Goal: Task Accomplishment & Management: Use online tool/utility

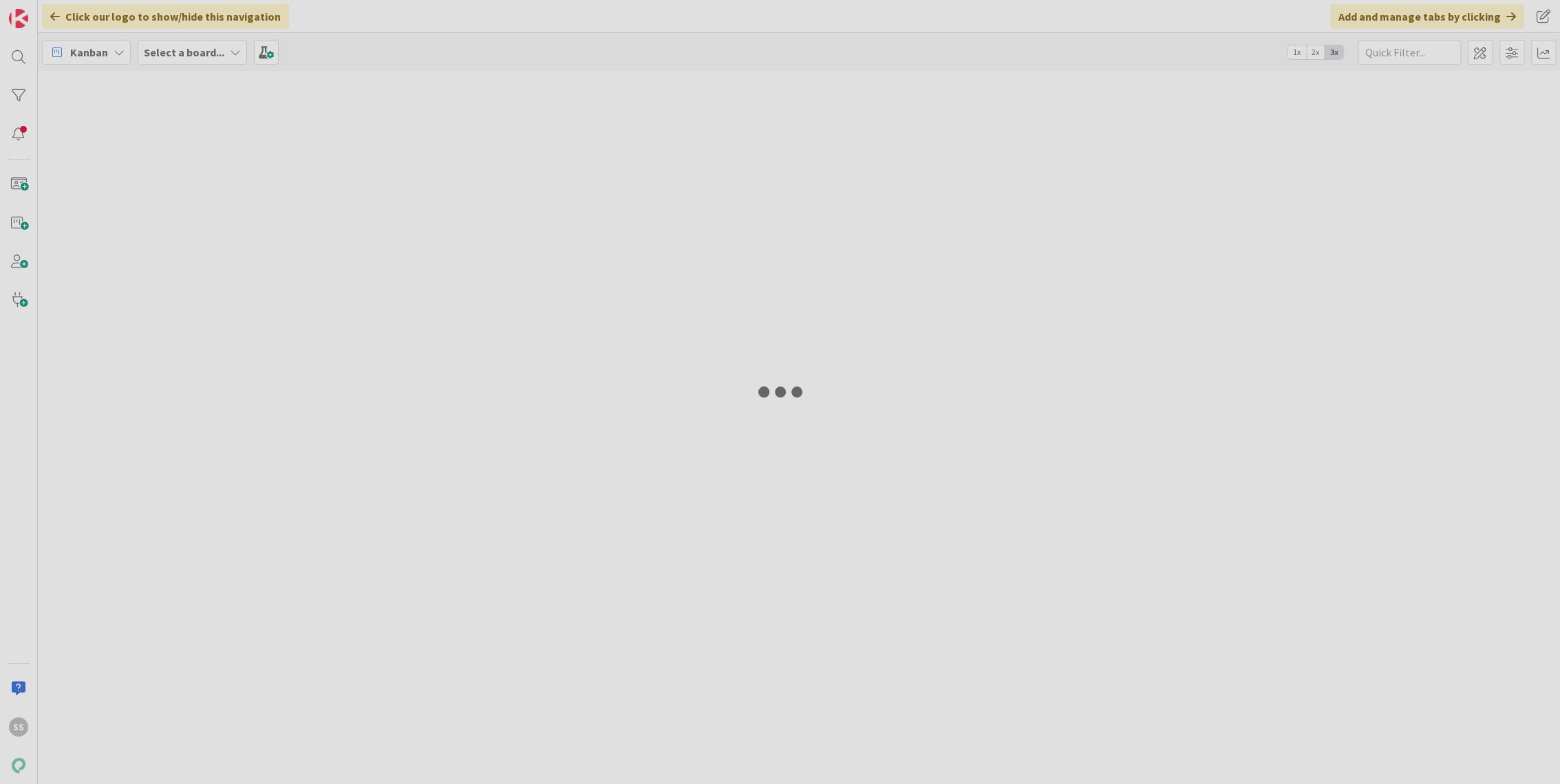
type input "22961"
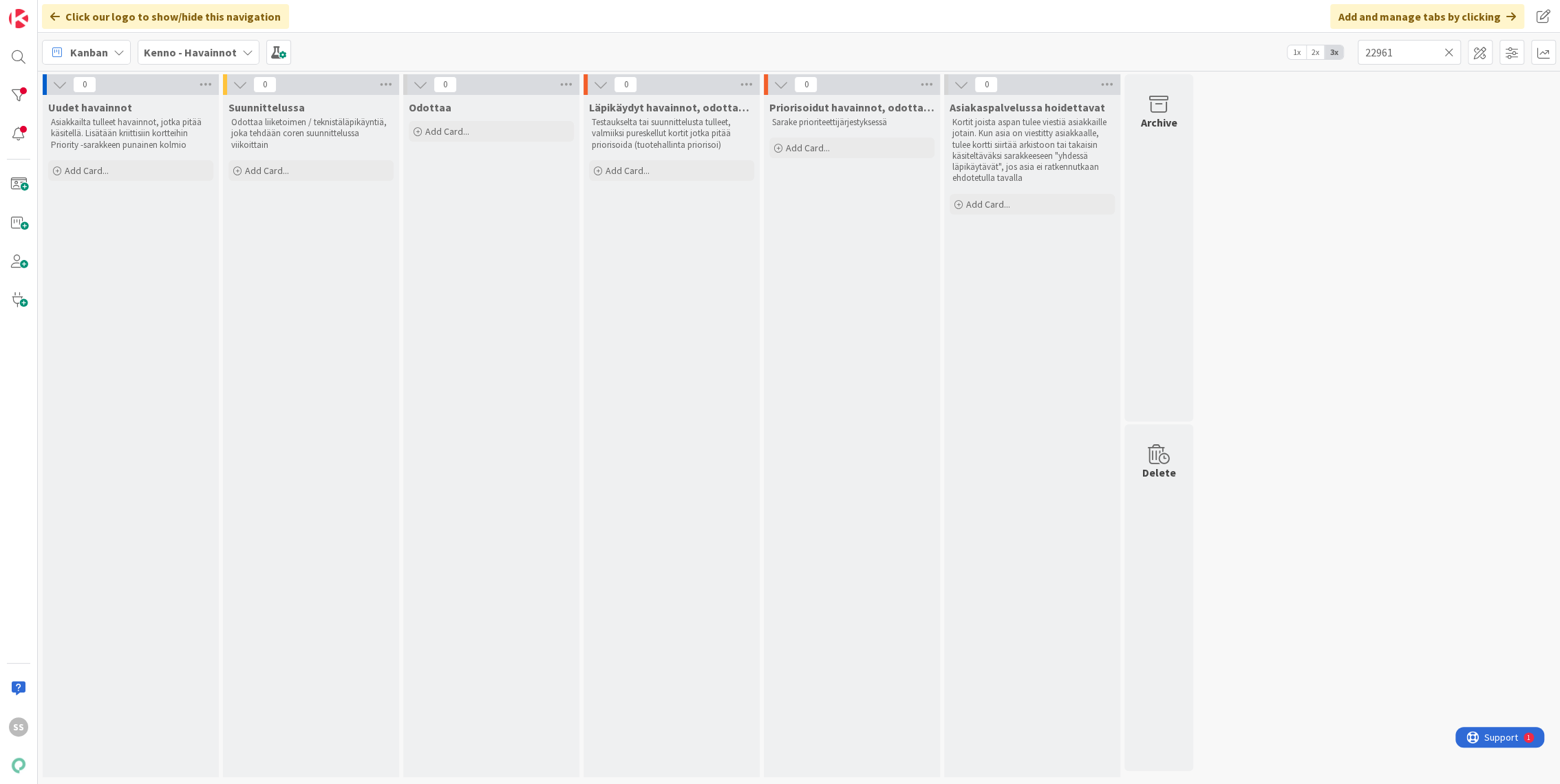
click at [203, 47] on b "Kenno - Havainnot" at bounding box center [190, 52] width 93 height 14
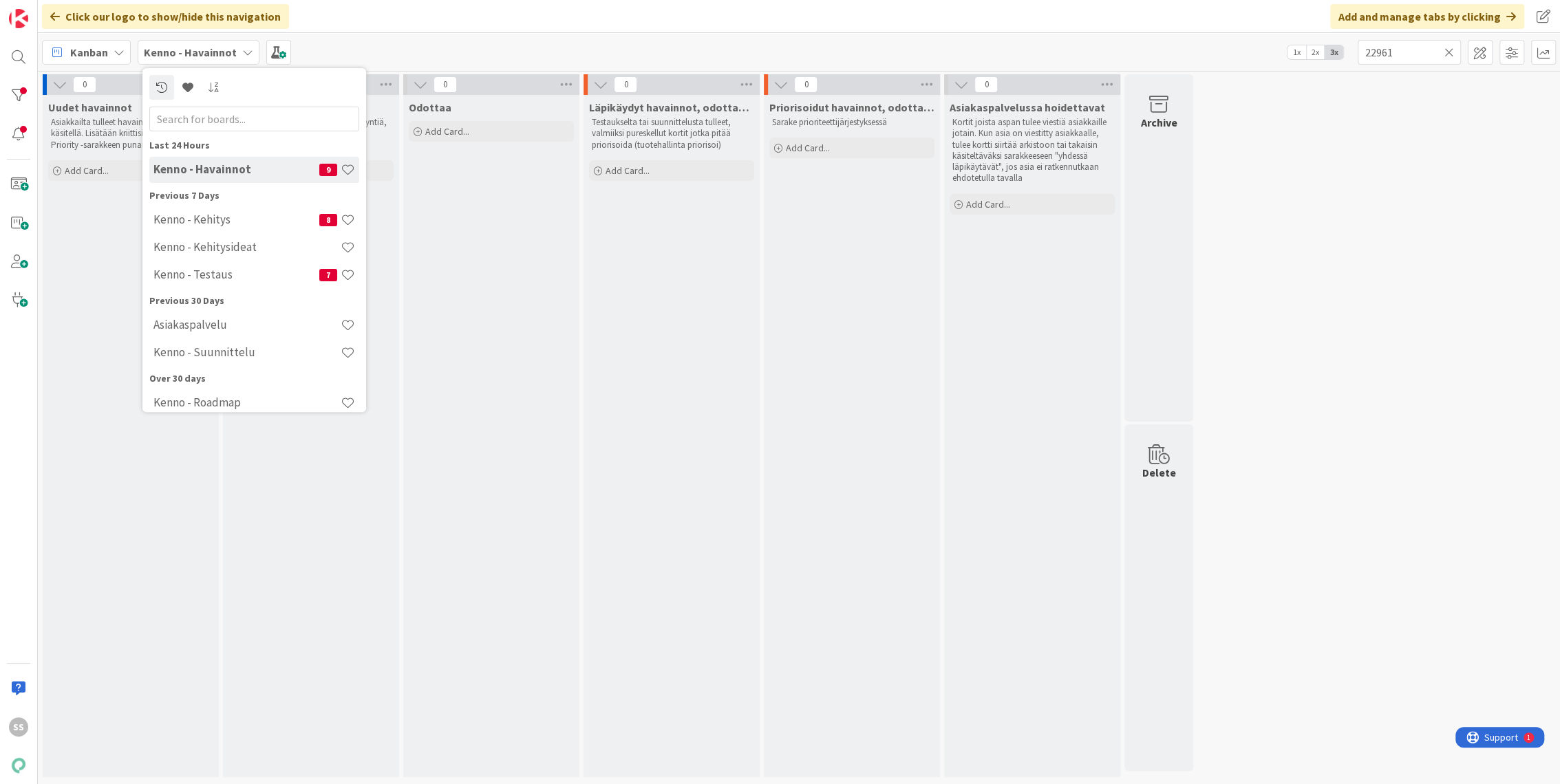
click at [216, 169] on h4 "Kenno - Havainnot" at bounding box center [236, 170] width 166 height 14
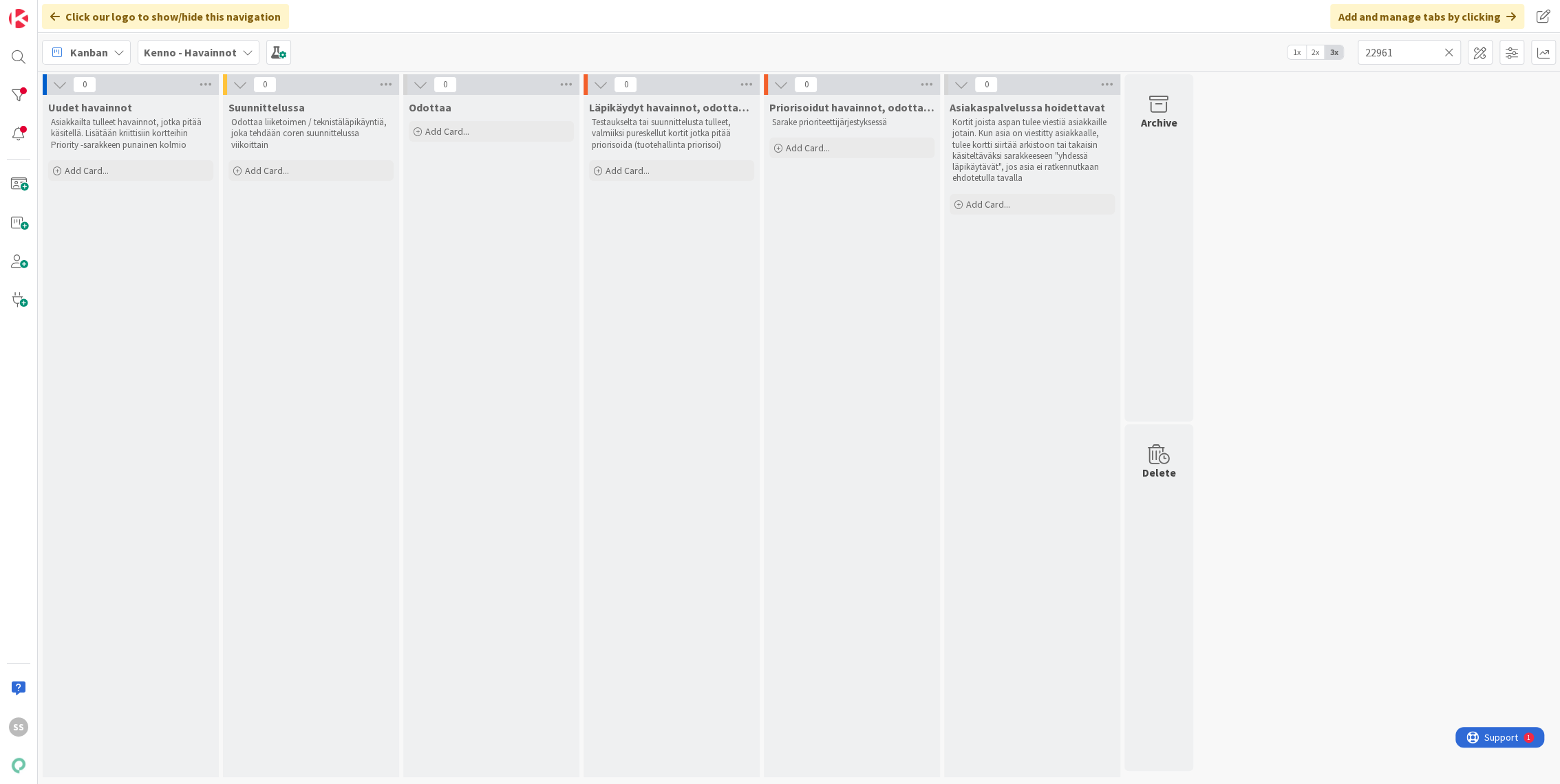
click at [1452, 56] on icon at bounding box center [1449, 52] width 10 height 12
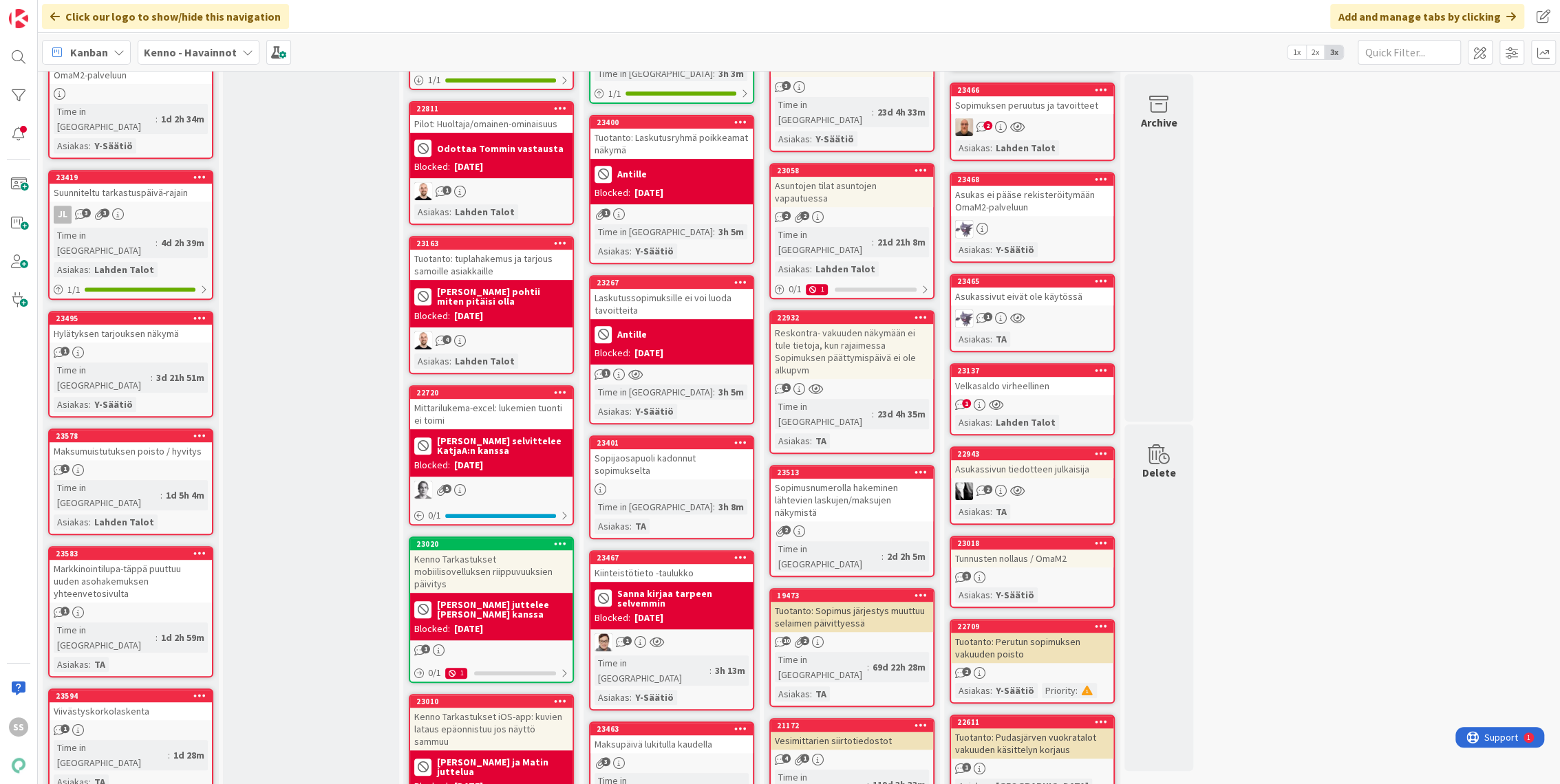
scroll to position [534, 0]
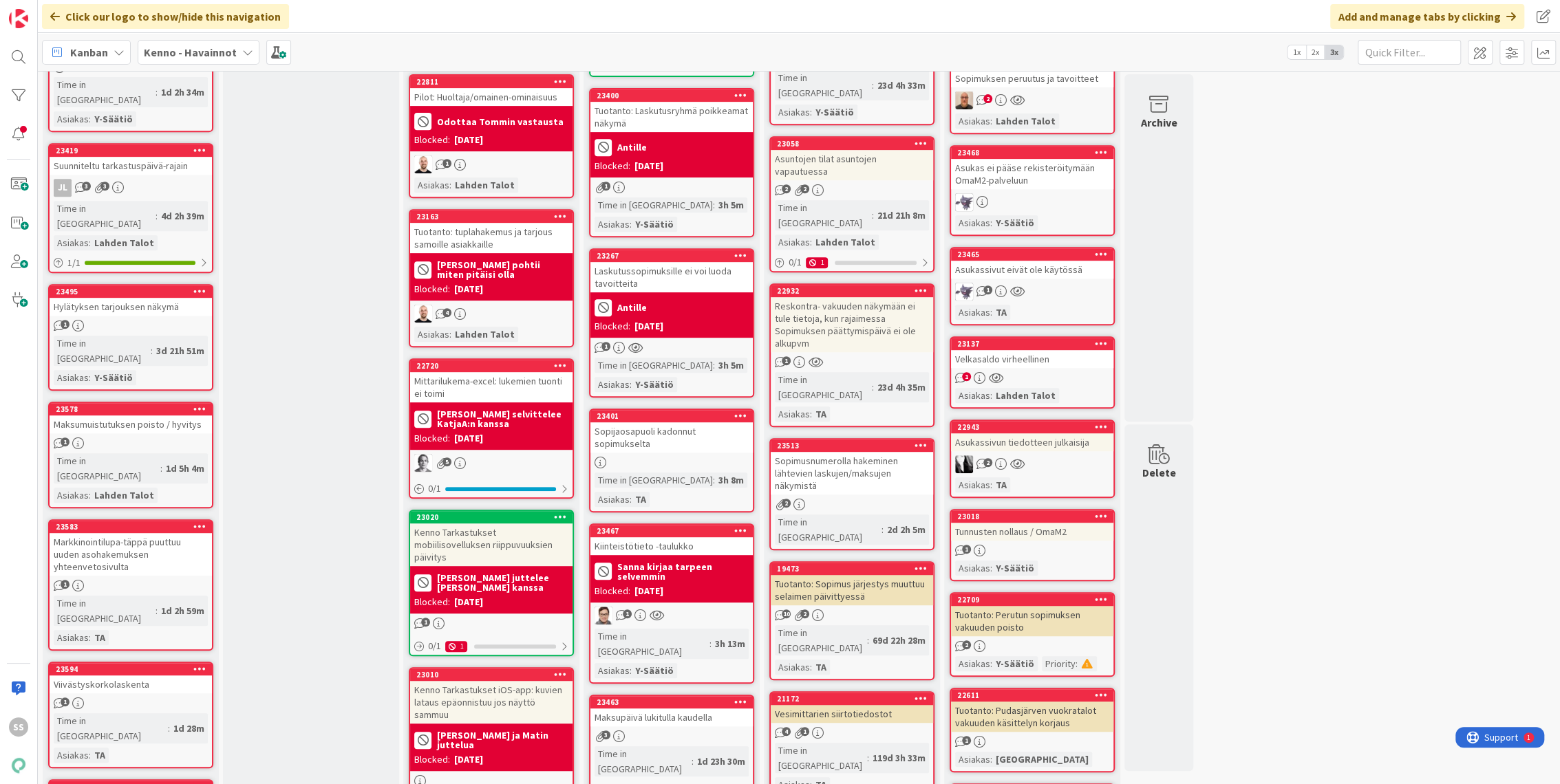
click at [143, 402] on div "23578 Maksumuistutuksen poisto / hyvitys 1 Time in Column : 1d 5h 4m Asiakas : …" at bounding box center [130, 455] width 165 height 107
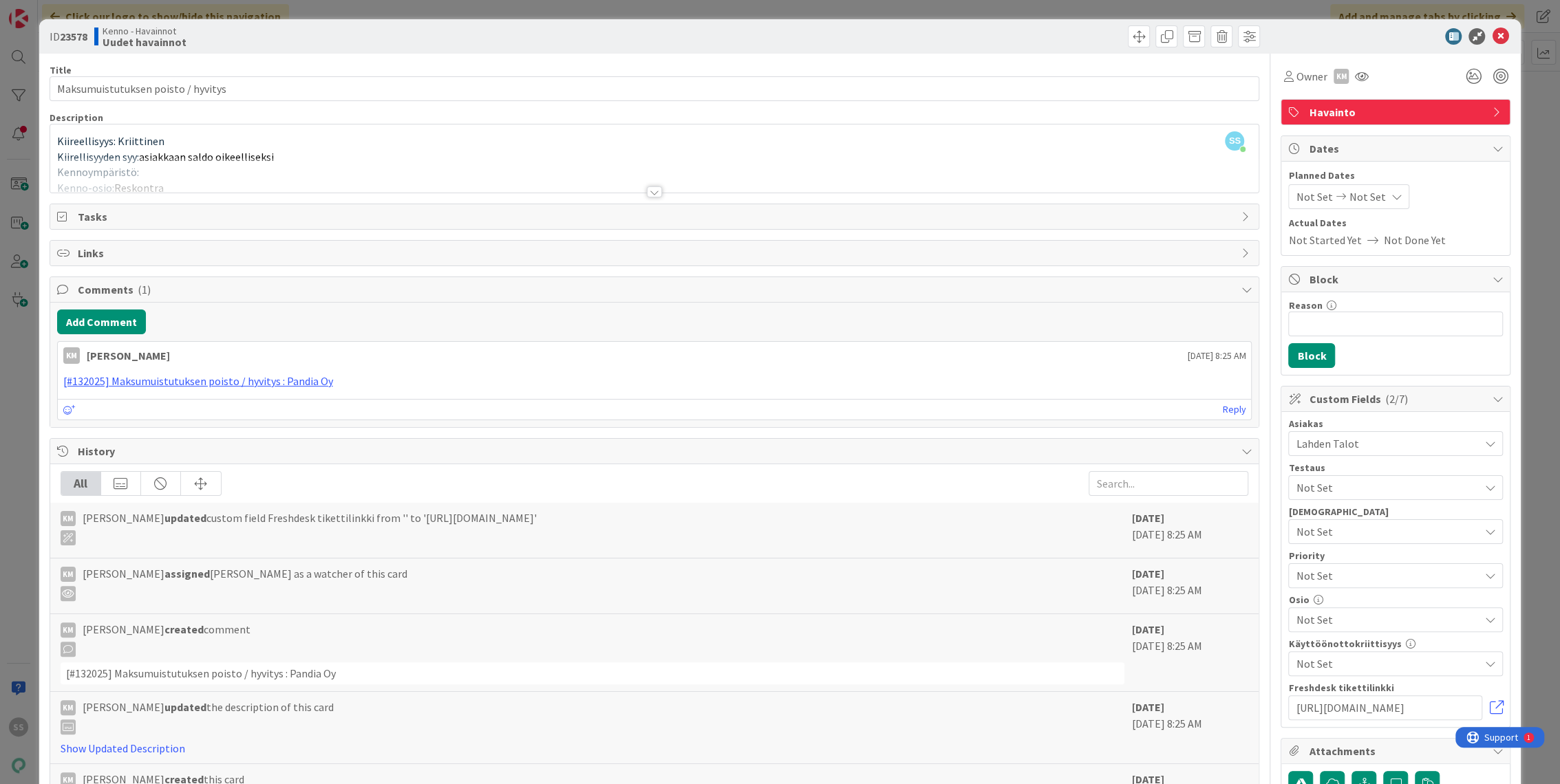
click at [648, 191] on div at bounding box center [654, 191] width 15 height 11
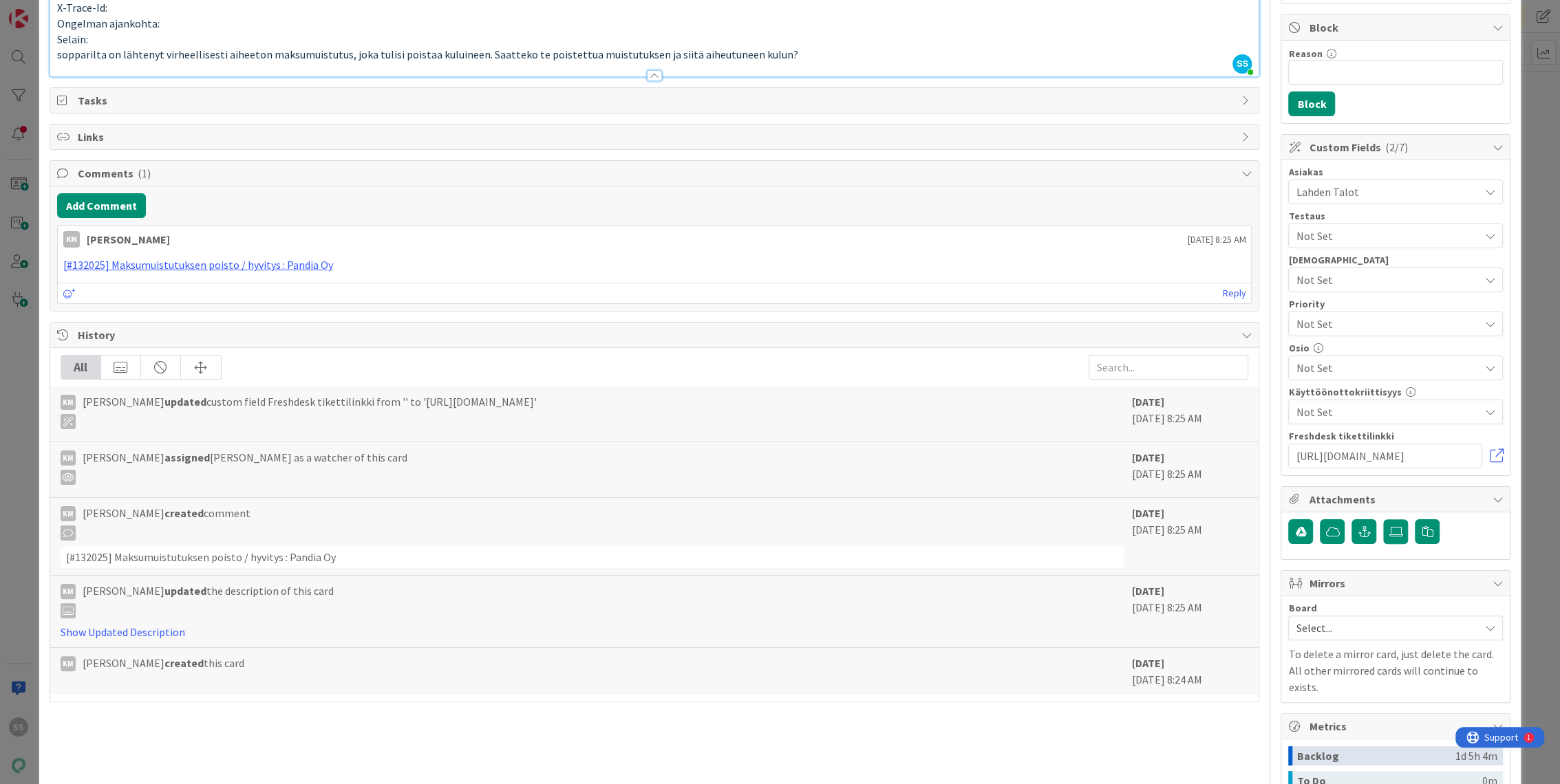
scroll to position [305, 0]
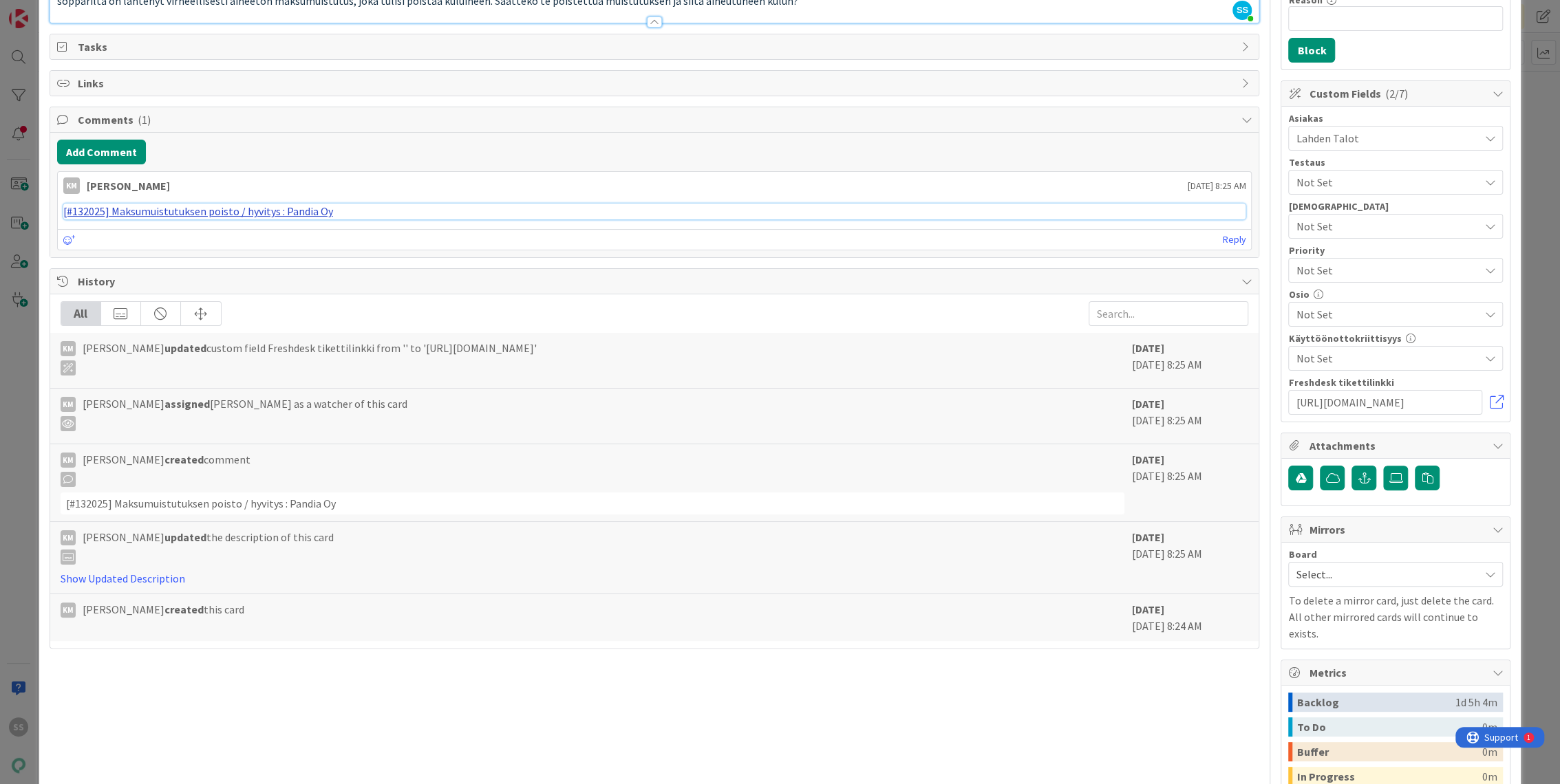
click at [289, 211] on link "[#132025] Maksumuistutuksen poisto / hyvitys : Pandia Oy" at bounding box center [198, 212] width 269 height 14
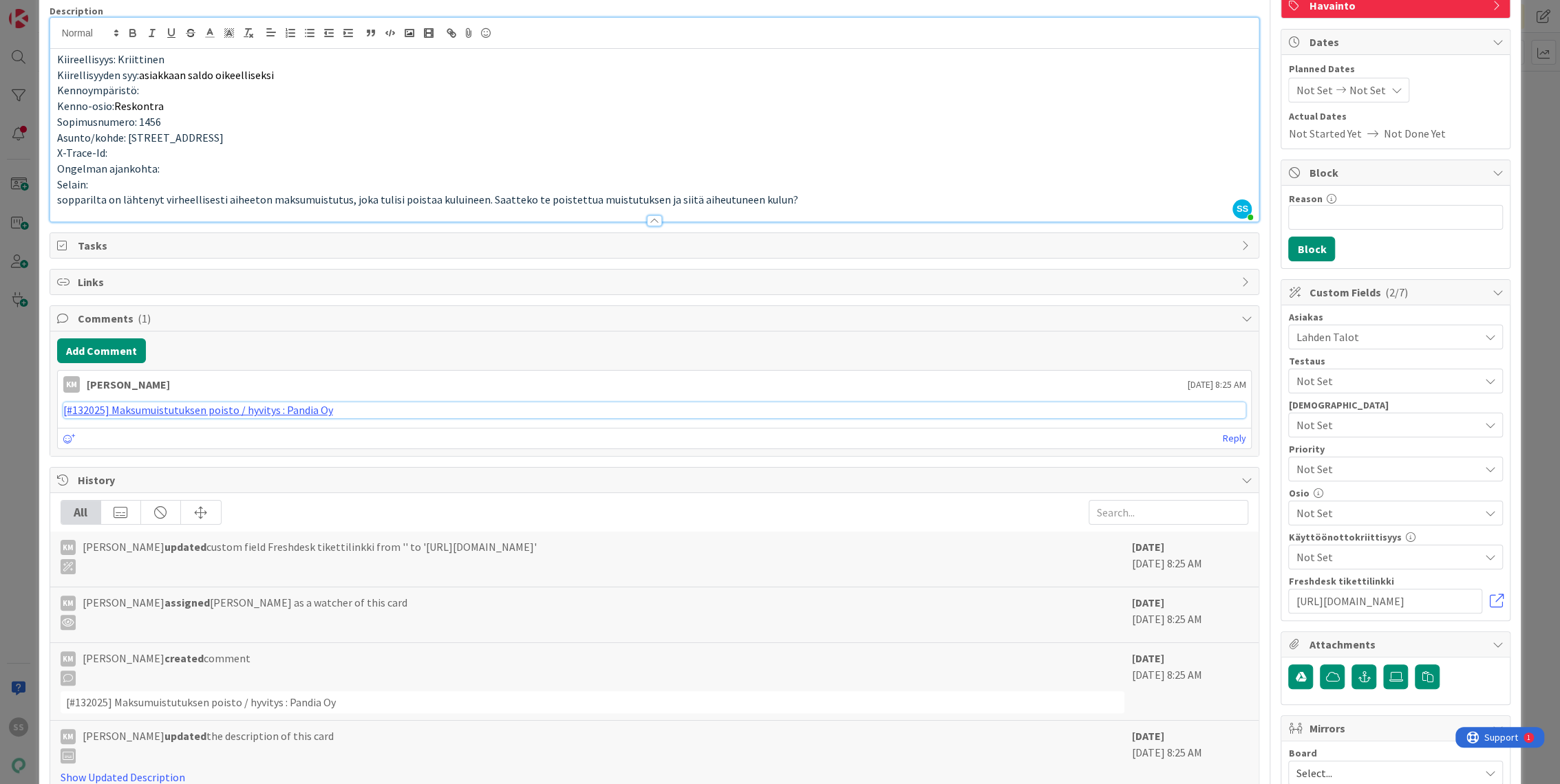
scroll to position [0, 0]
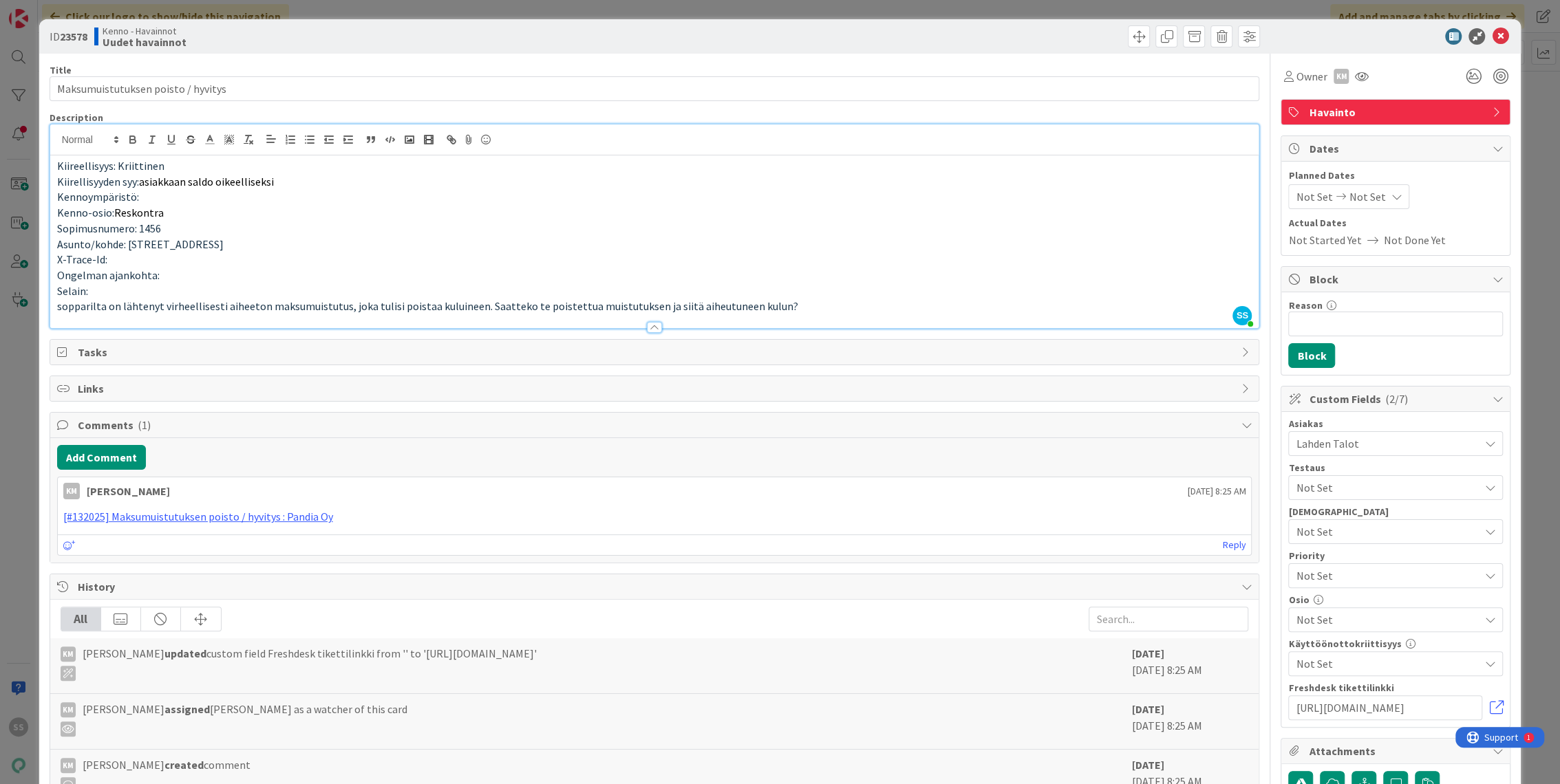
click at [1318, 40] on div at bounding box center [1389, 36] width 244 height 17
click at [1189, 38] on span at bounding box center [1194, 36] width 22 height 22
click at [1210, 99] on button "Archive" at bounding box center [1217, 101] width 54 height 24
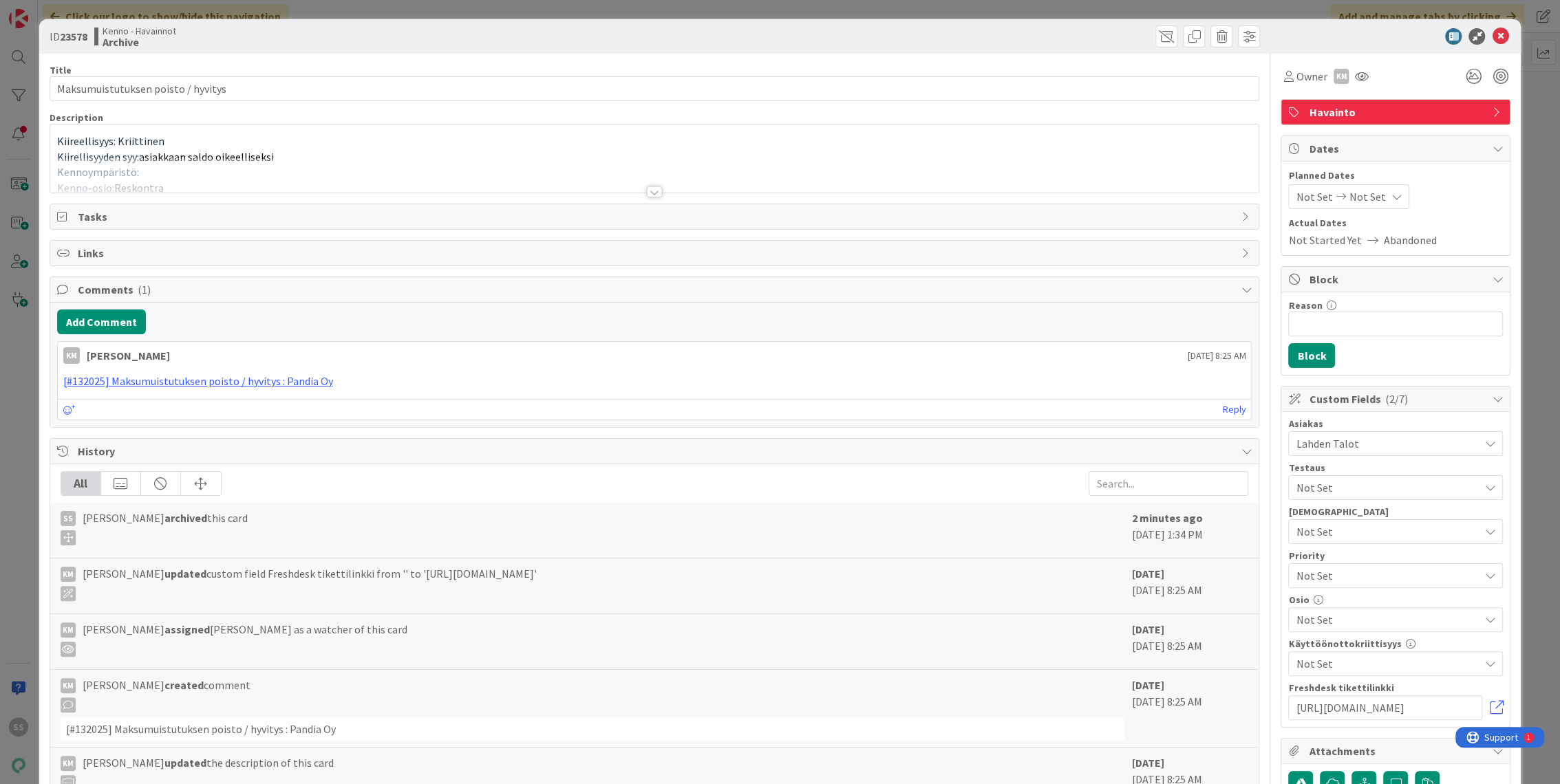
click at [647, 191] on div at bounding box center [654, 191] width 15 height 11
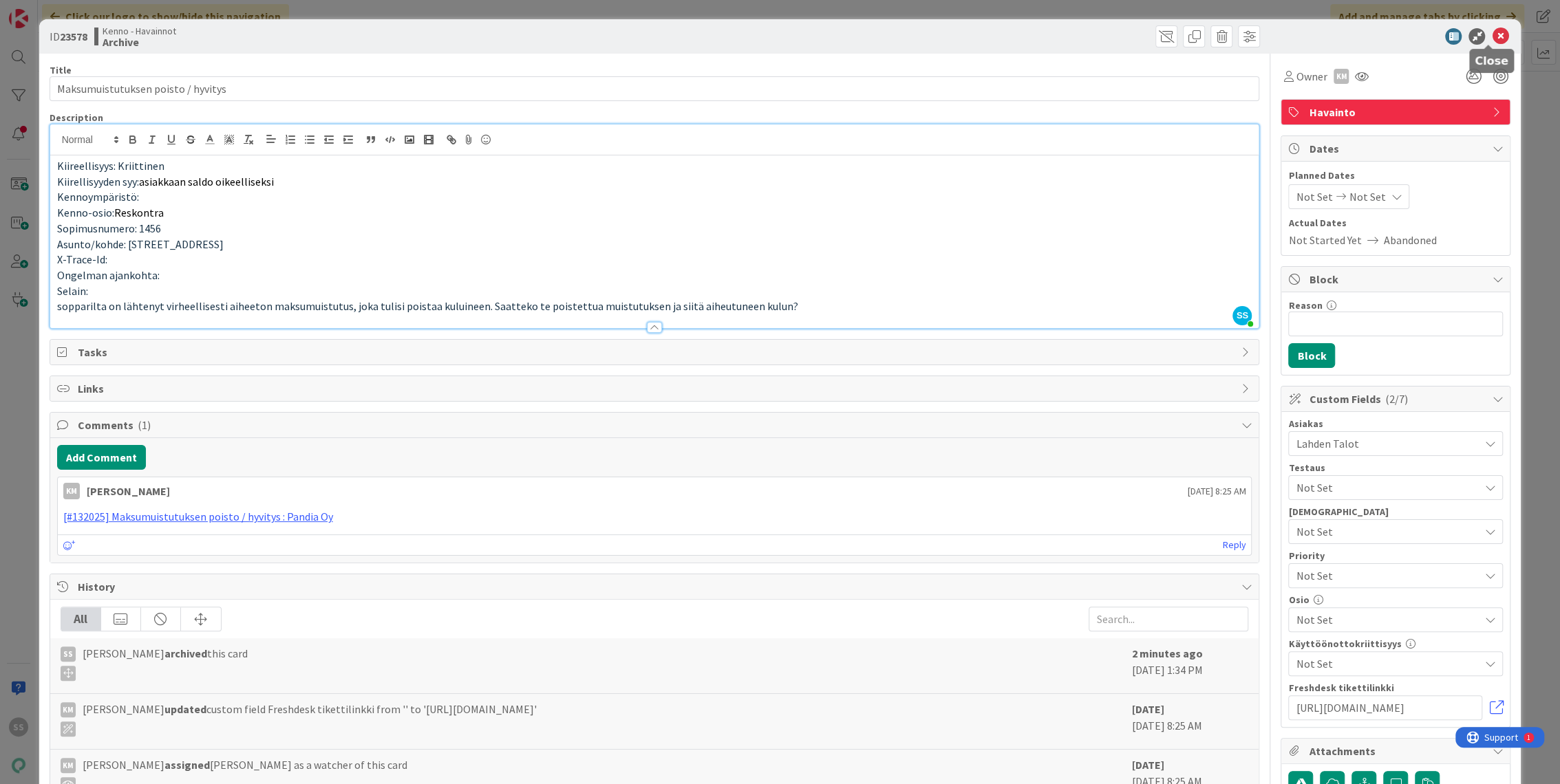
click at [1492, 33] on icon at bounding box center [1500, 36] width 17 height 17
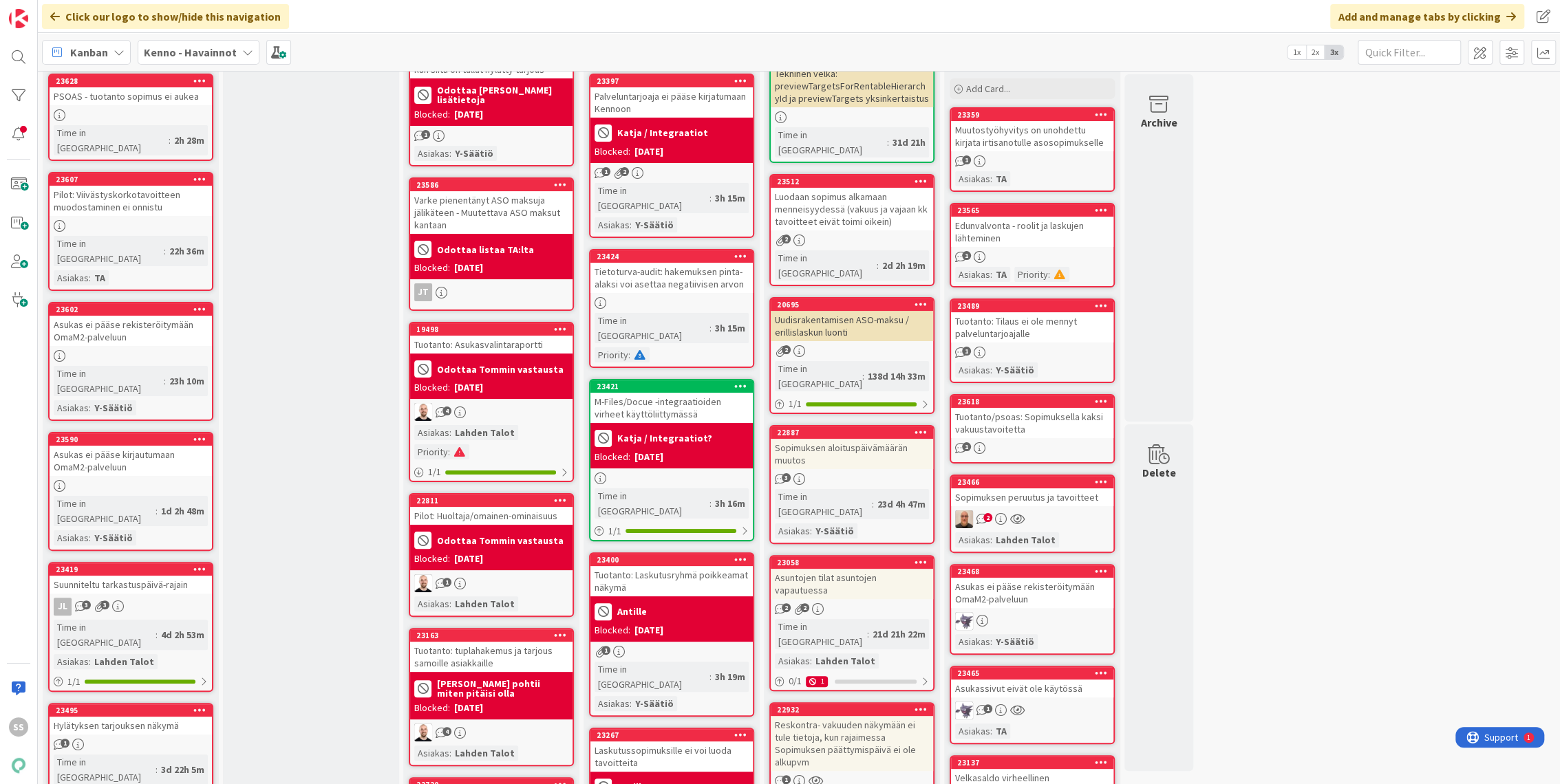
scroll to position [153, 0]
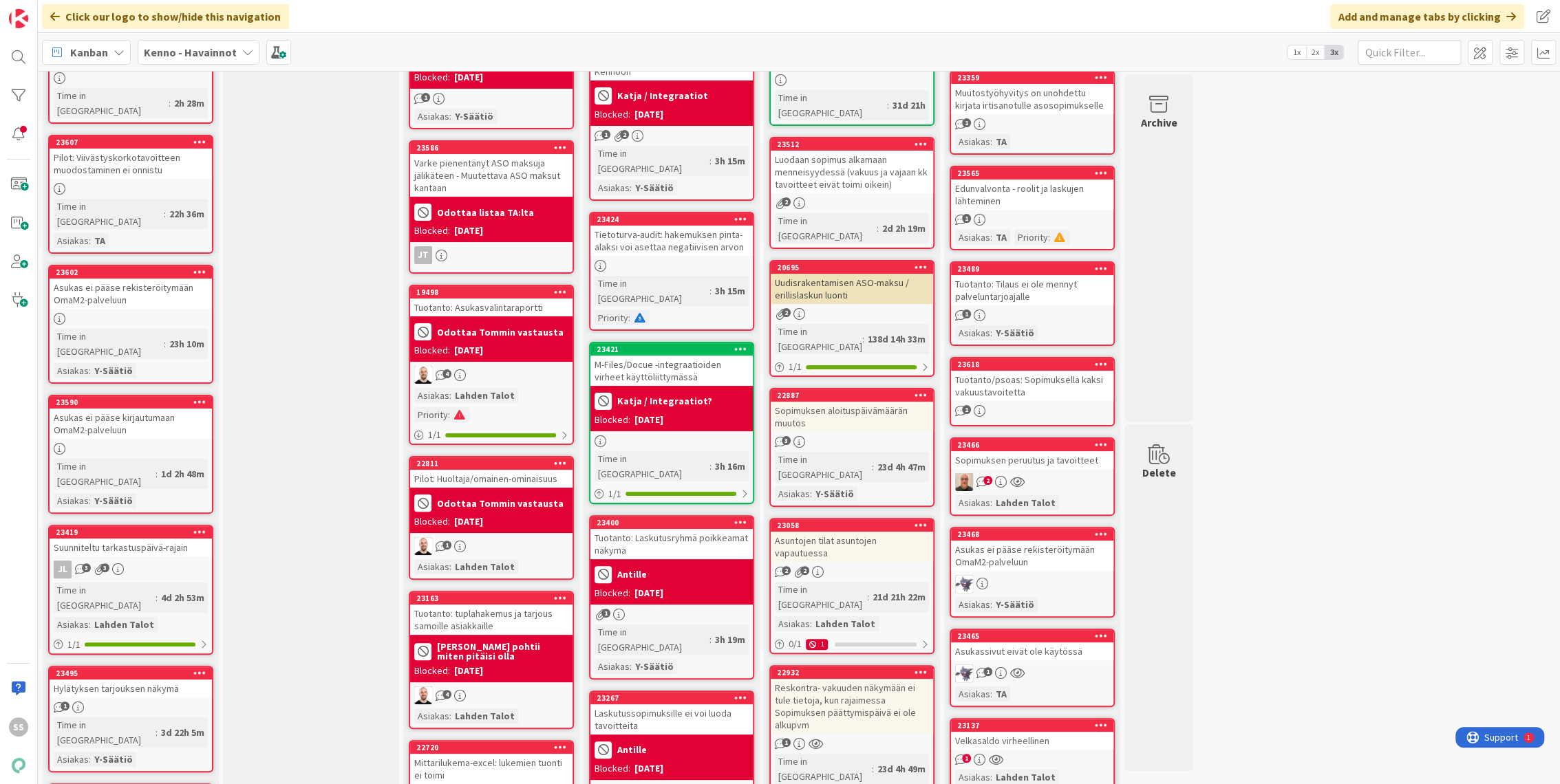
click at [1048, 466] on div "Sopimuksen peruutus ja tavoitteet" at bounding box center [1033, 460] width 163 height 17
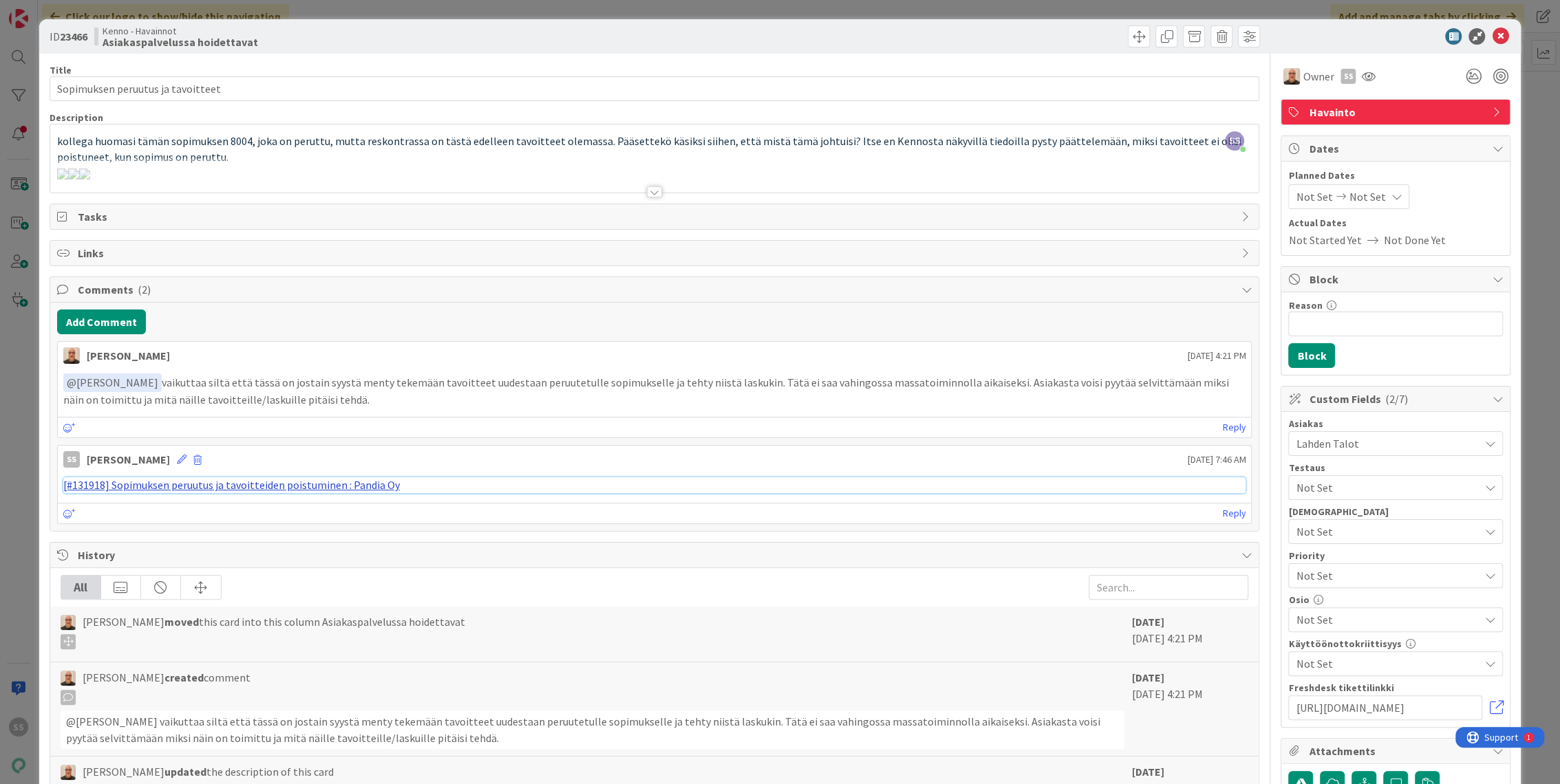
click at [324, 482] on link "[#131918] Sopimuksen peruutus ja tavoitteiden poistuminen : Pandia Oy" at bounding box center [231, 485] width 337 height 14
click at [651, 192] on div at bounding box center [654, 191] width 15 height 11
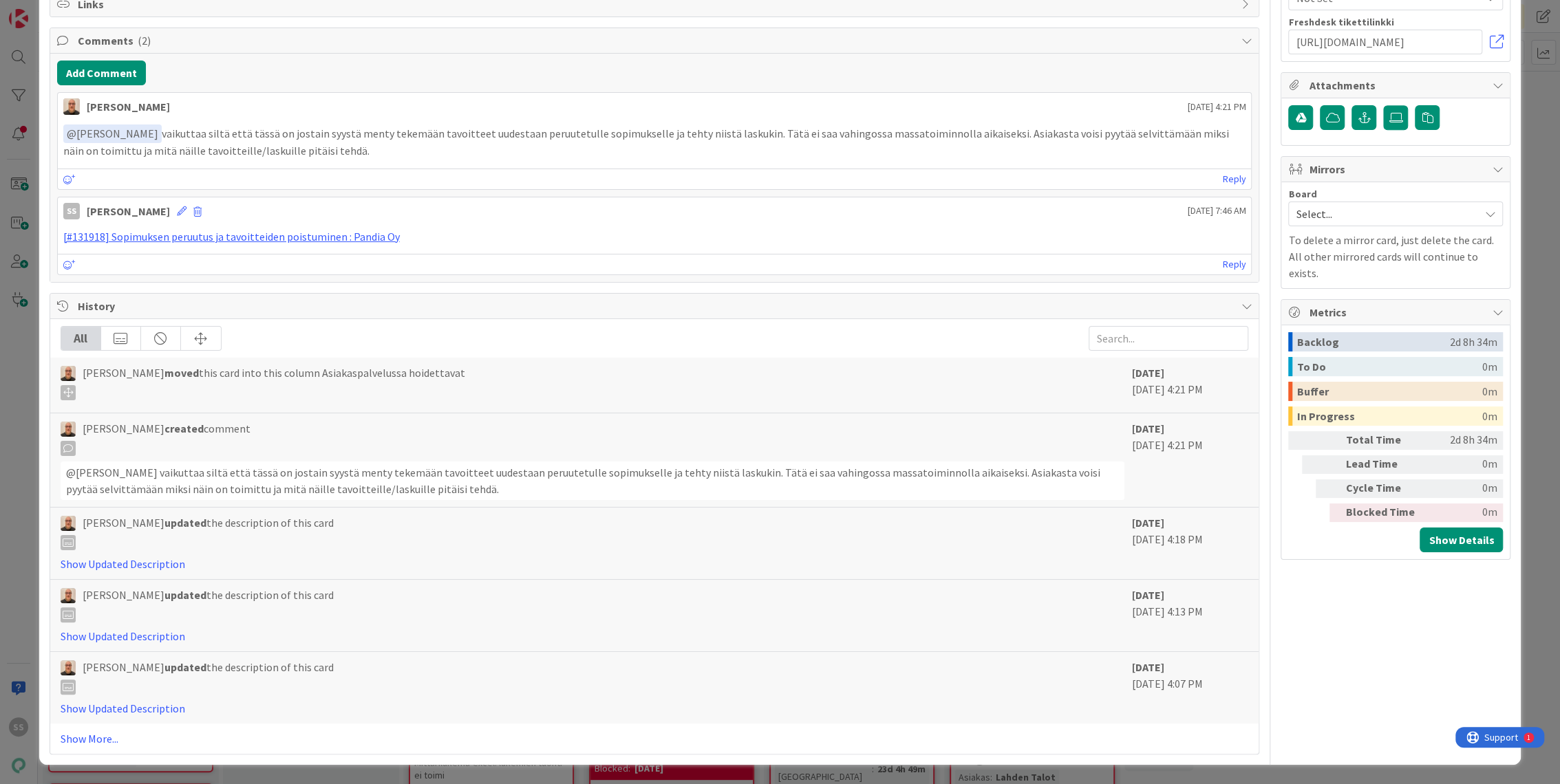
scroll to position [993, 0]
drag, startPoint x: 420, startPoint y: 452, endPoint x: 54, endPoint y: 405, distance: 369.0
copy div "Kennon kannasta käy ilmi, että sopimus on luotu 2025-06-02 05:23:47.071 +00:00 …"
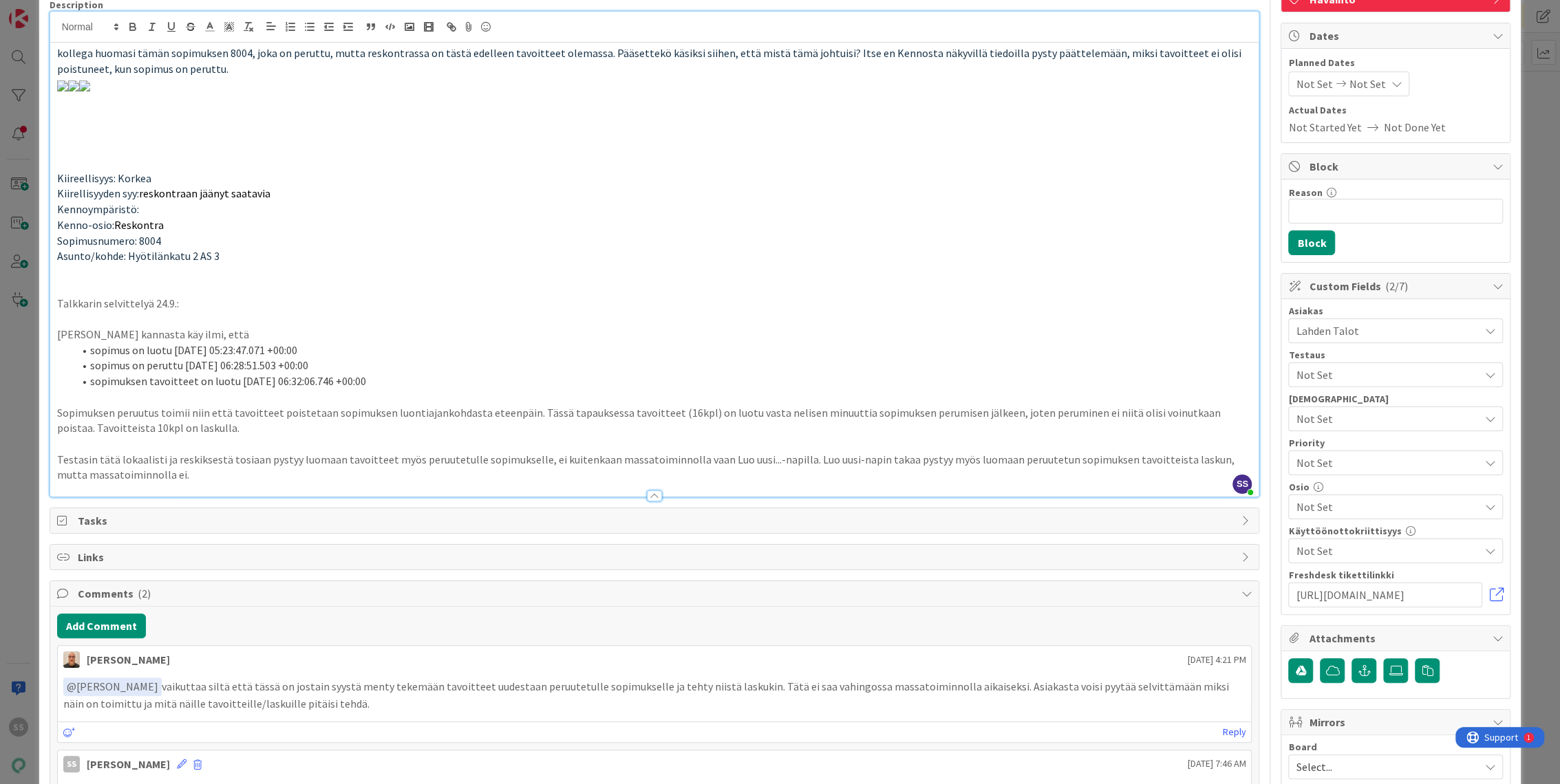
scroll to position [0, 0]
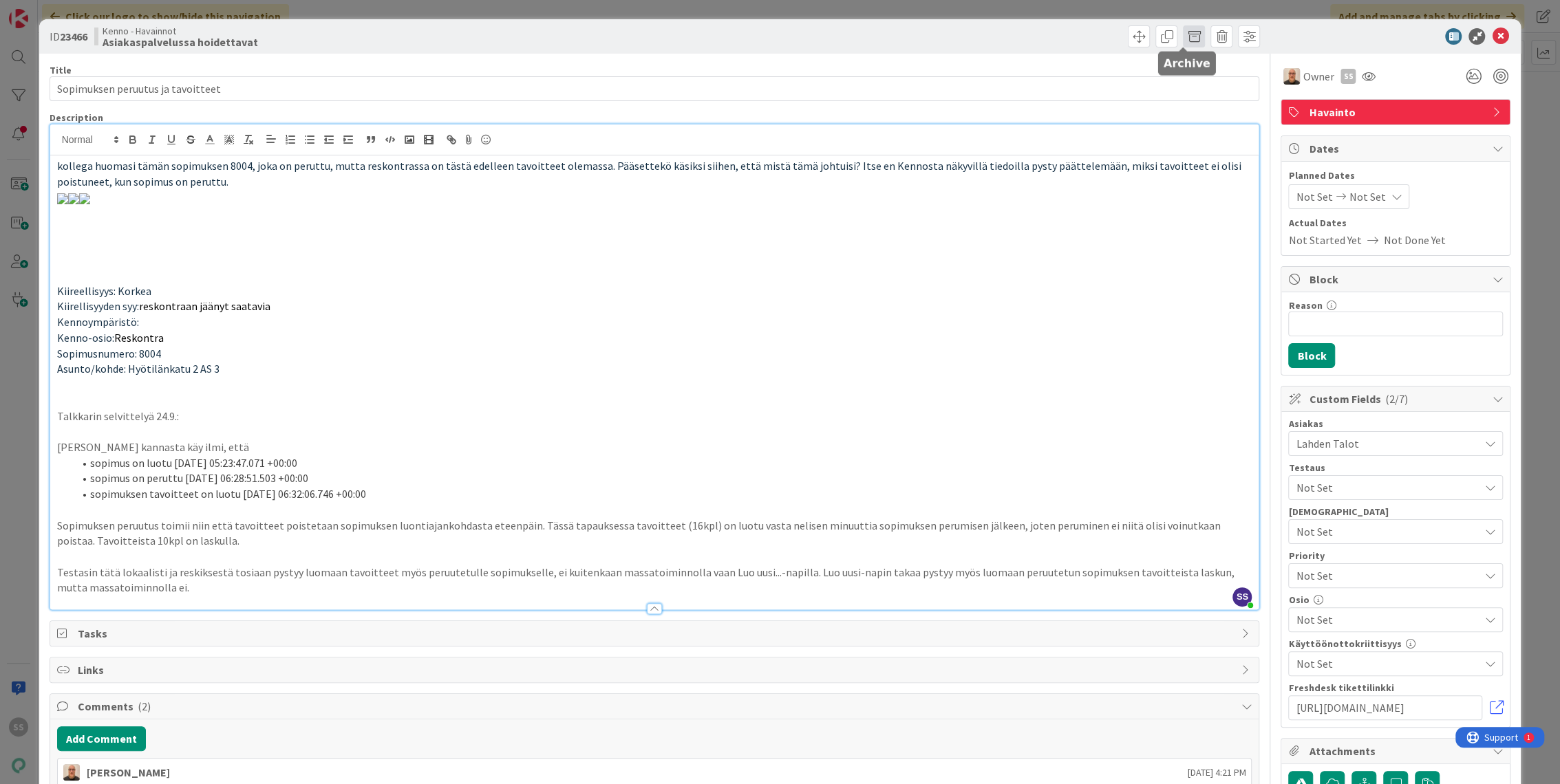
click at [1183, 36] on span at bounding box center [1194, 36] width 22 height 22
click at [1207, 100] on button "Archive" at bounding box center [1217, 101] width 54 height 24
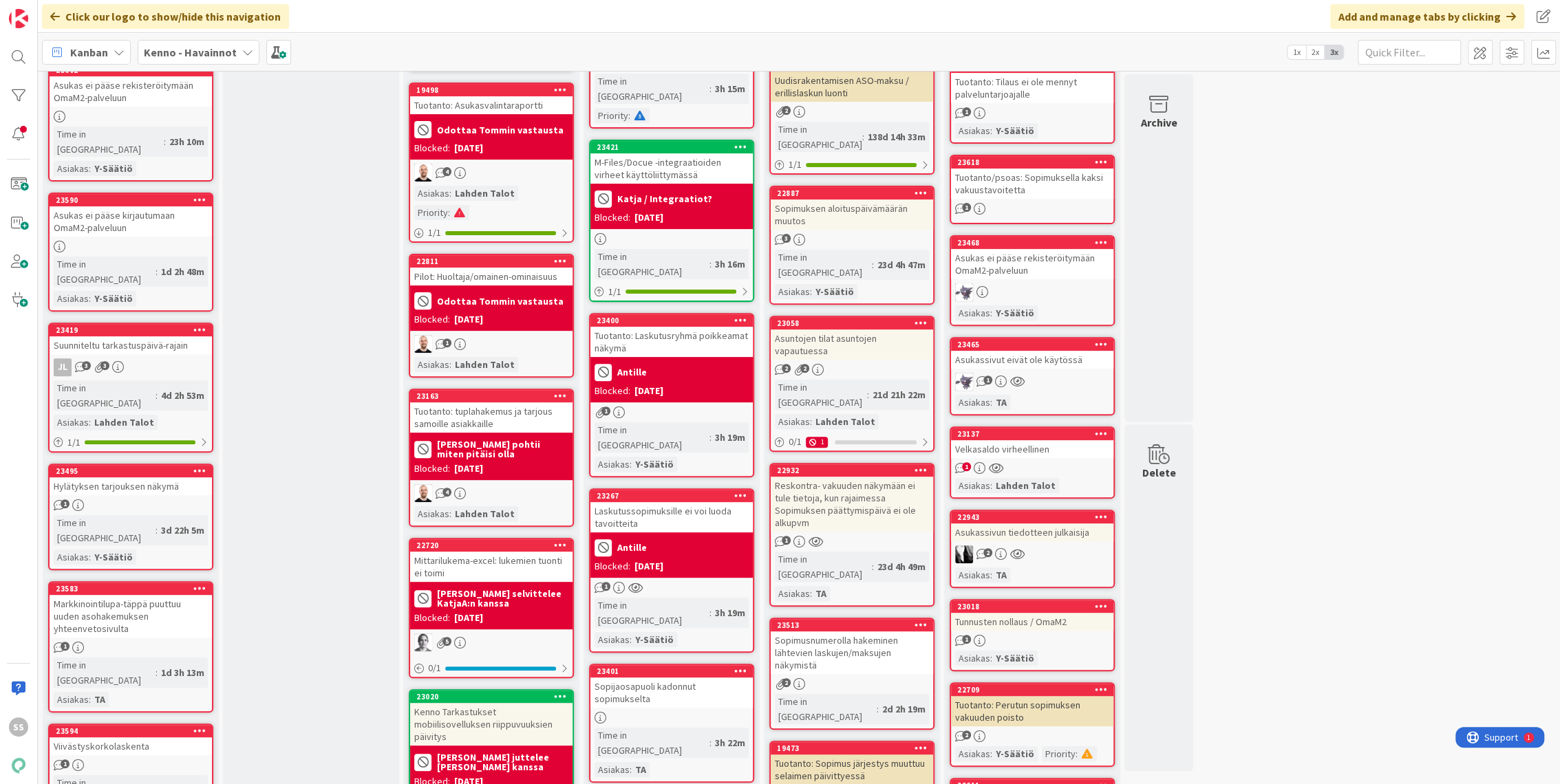
scroll to position [382, 0]
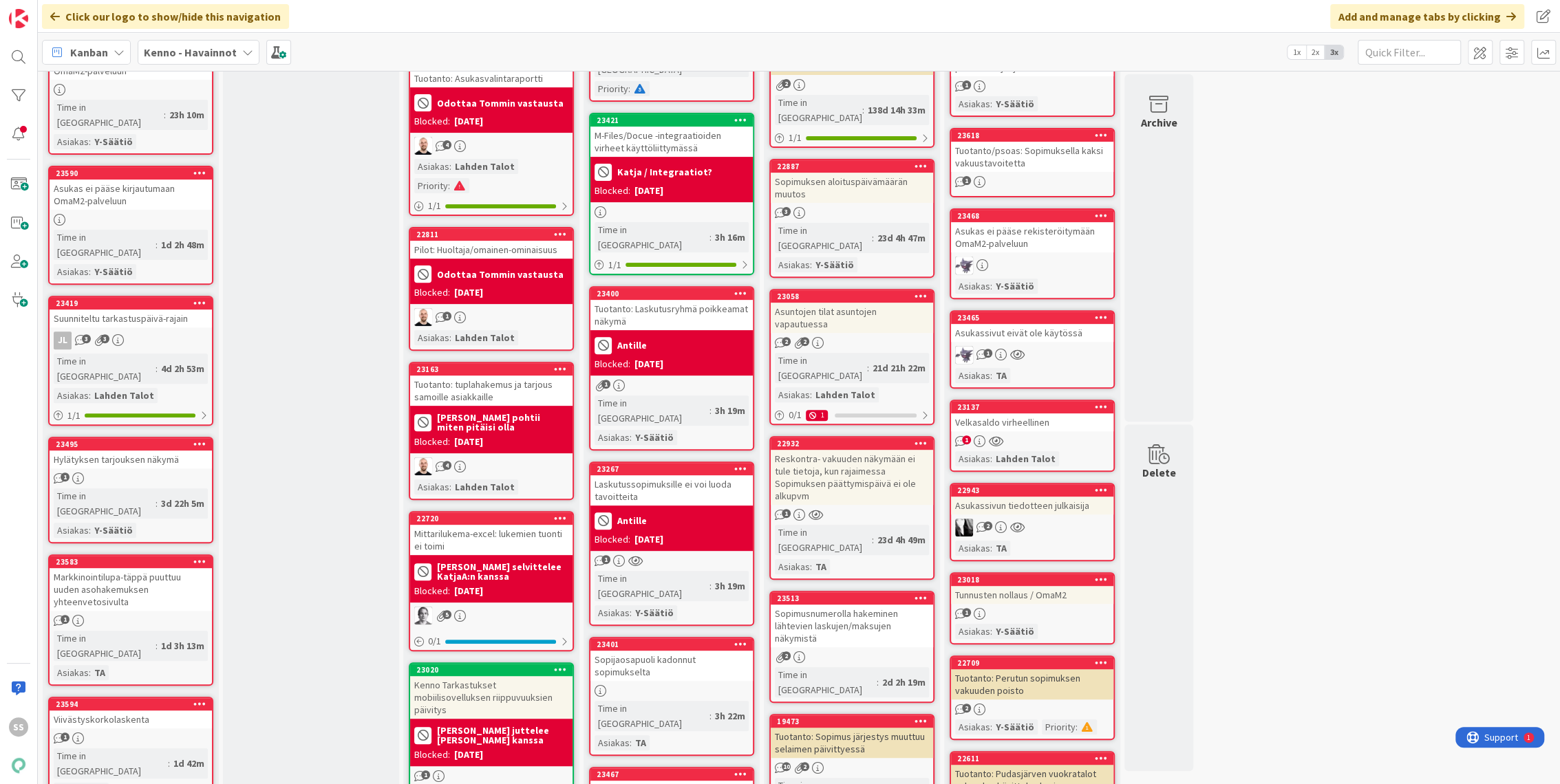
click at [1059, 368] on div "Asiakas : TA" at bounding box center [1032, 375] width 154 height 15
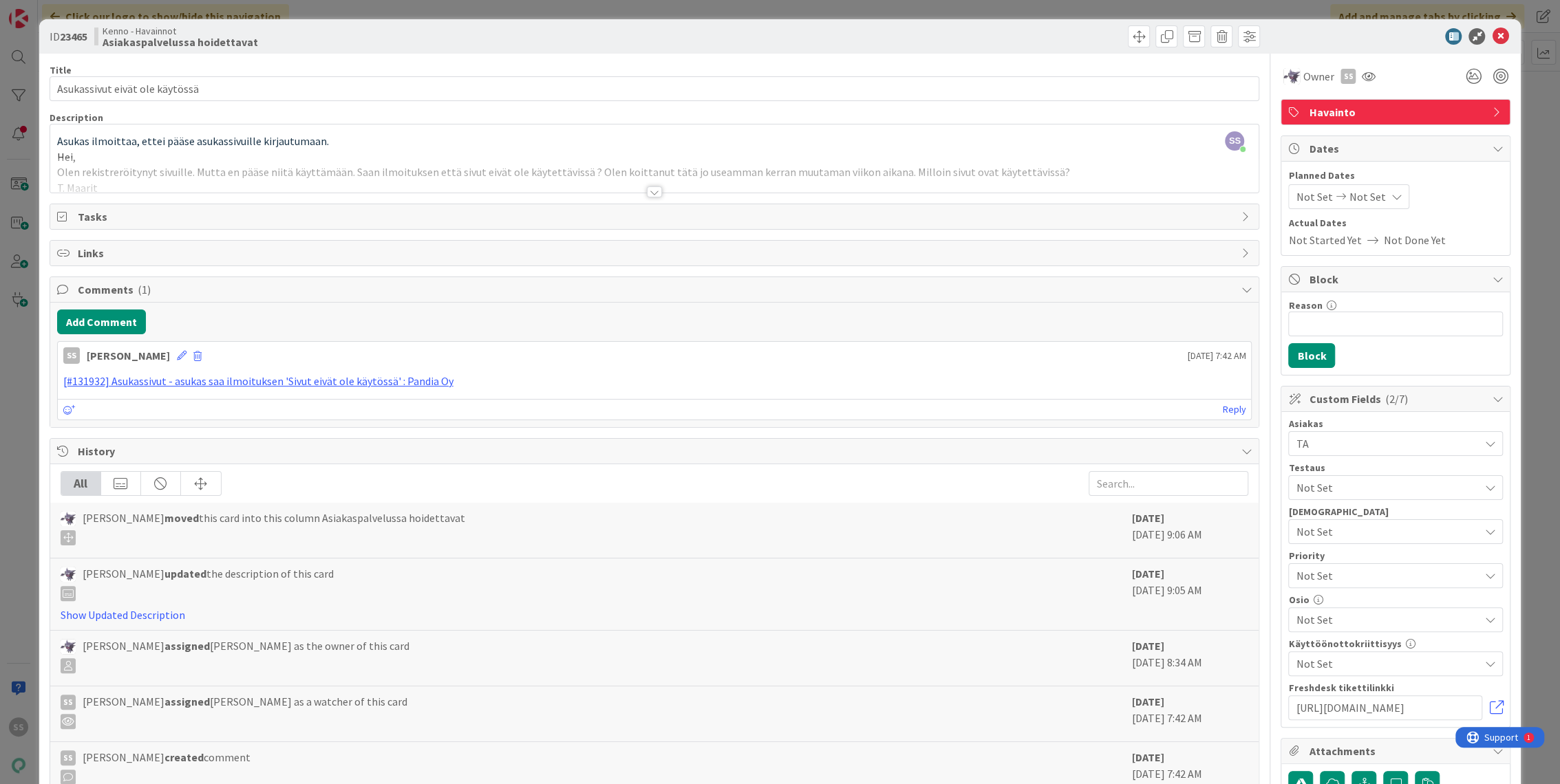
click at [652, 192] on div at bounding box center [654, 191] width 15 height 11
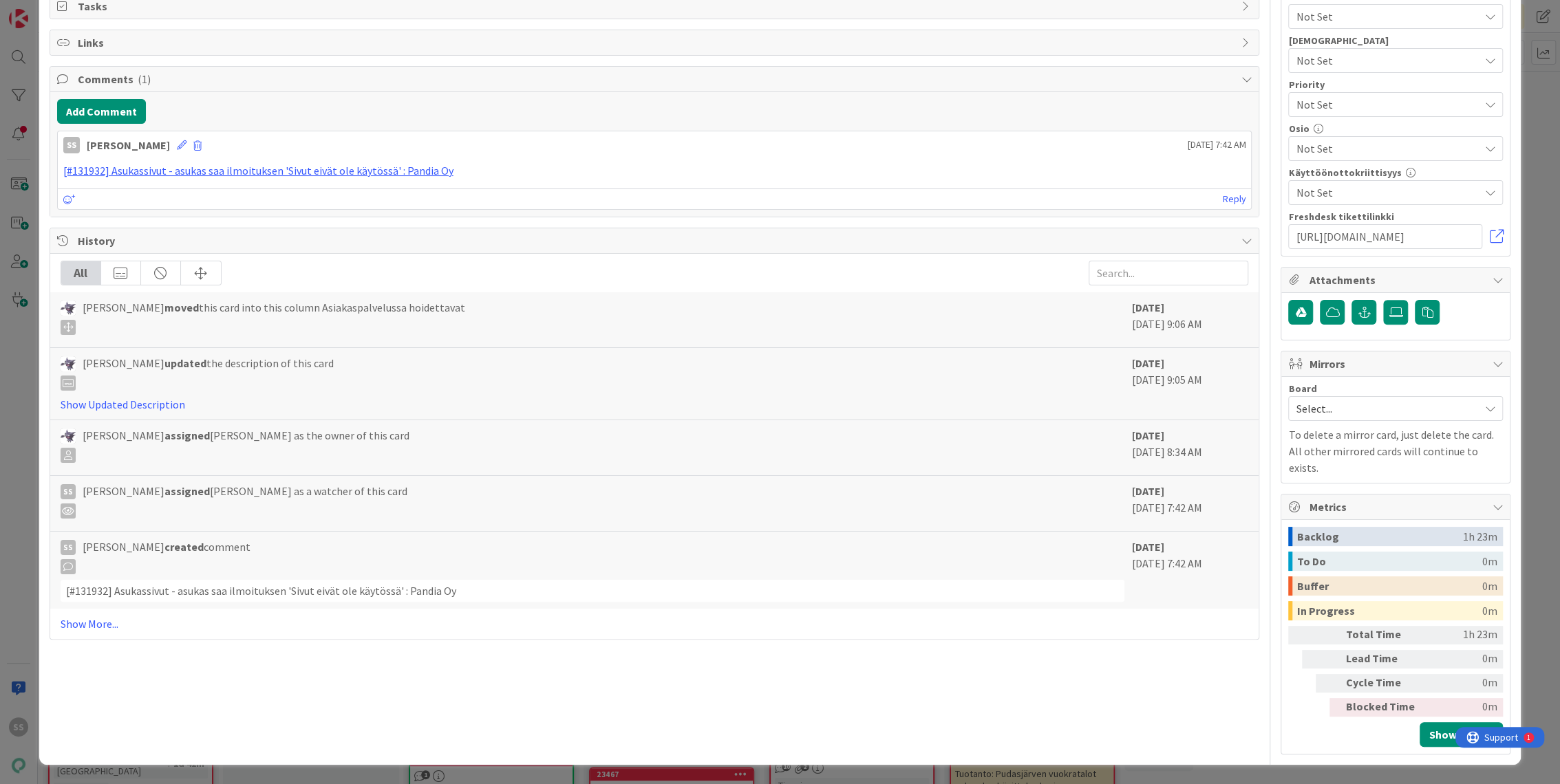
scroll to position [534, 0]
click at [226, 177] on link "[#131932] Asukassivut - asukas saa ilmoituksen 'Sivut eivät ole käytössä' : Pan…" at bounding box center [258, 170] width 390 height 14
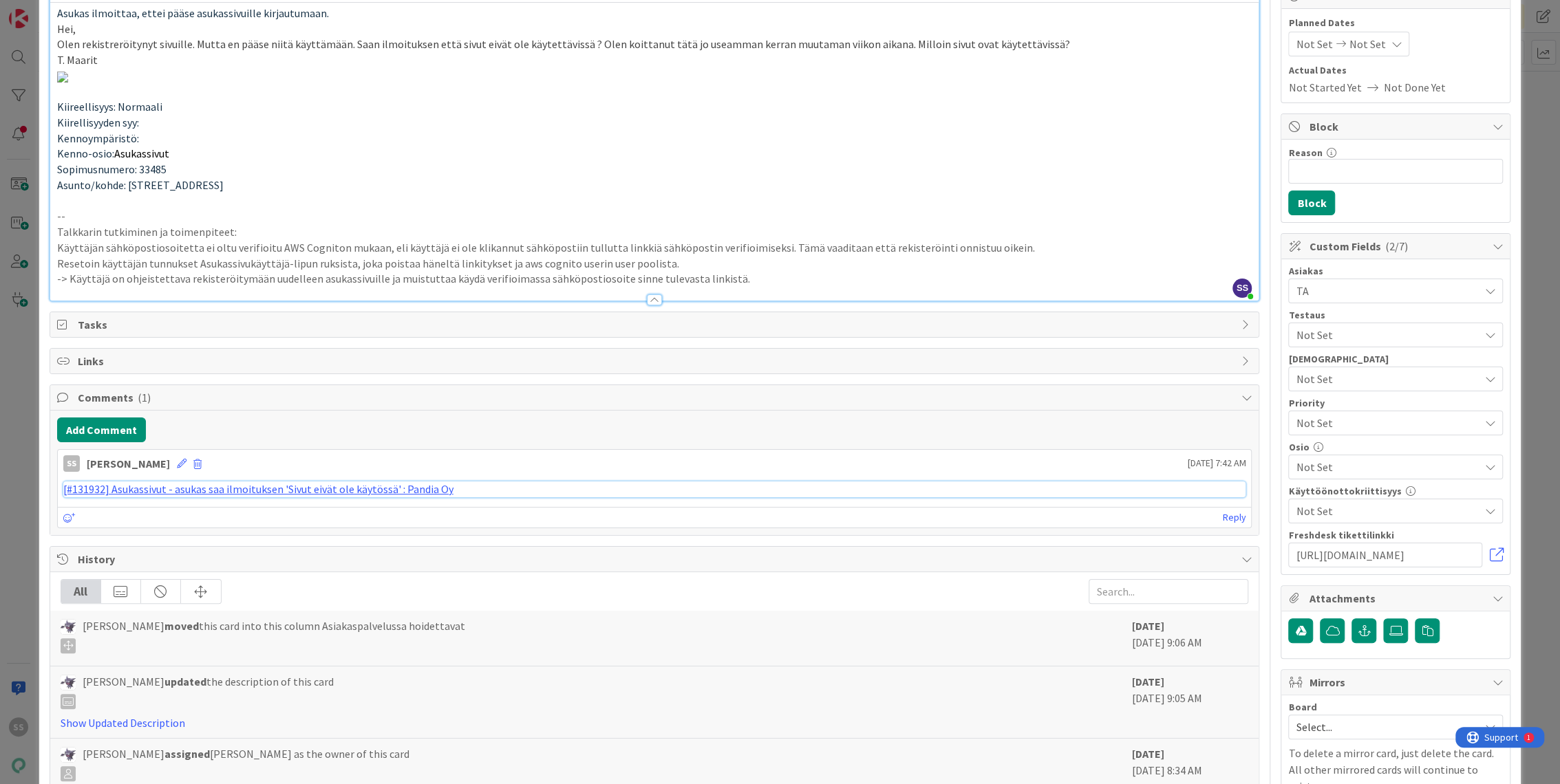
scroll to position [0, 0]
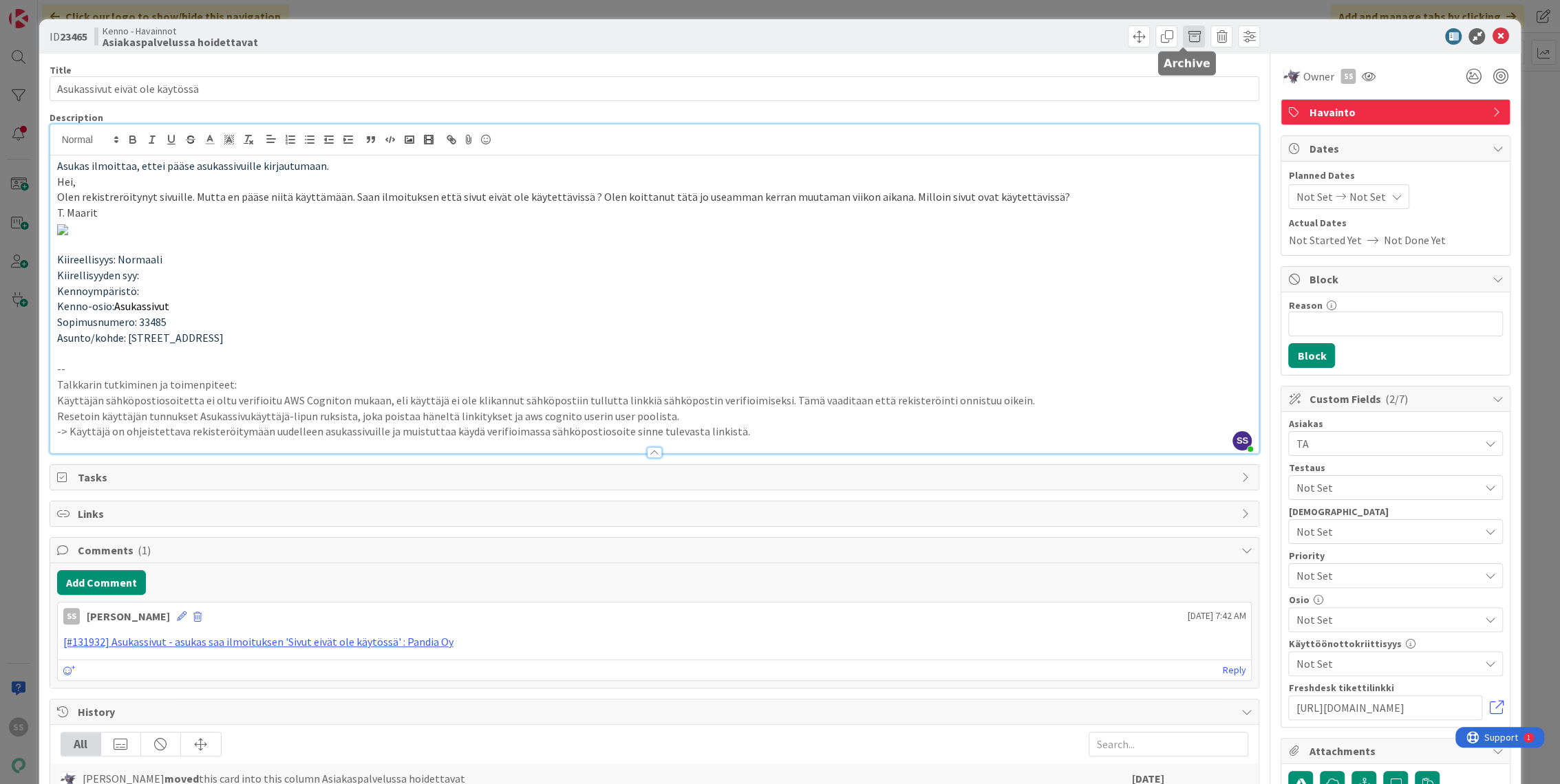
click at [1183, 37] on span at bounding box center [1194, 36] width 22 height 22
click at [1205, 101] on button "Archive" at bounding box center [1217, 101] width 54 height 24
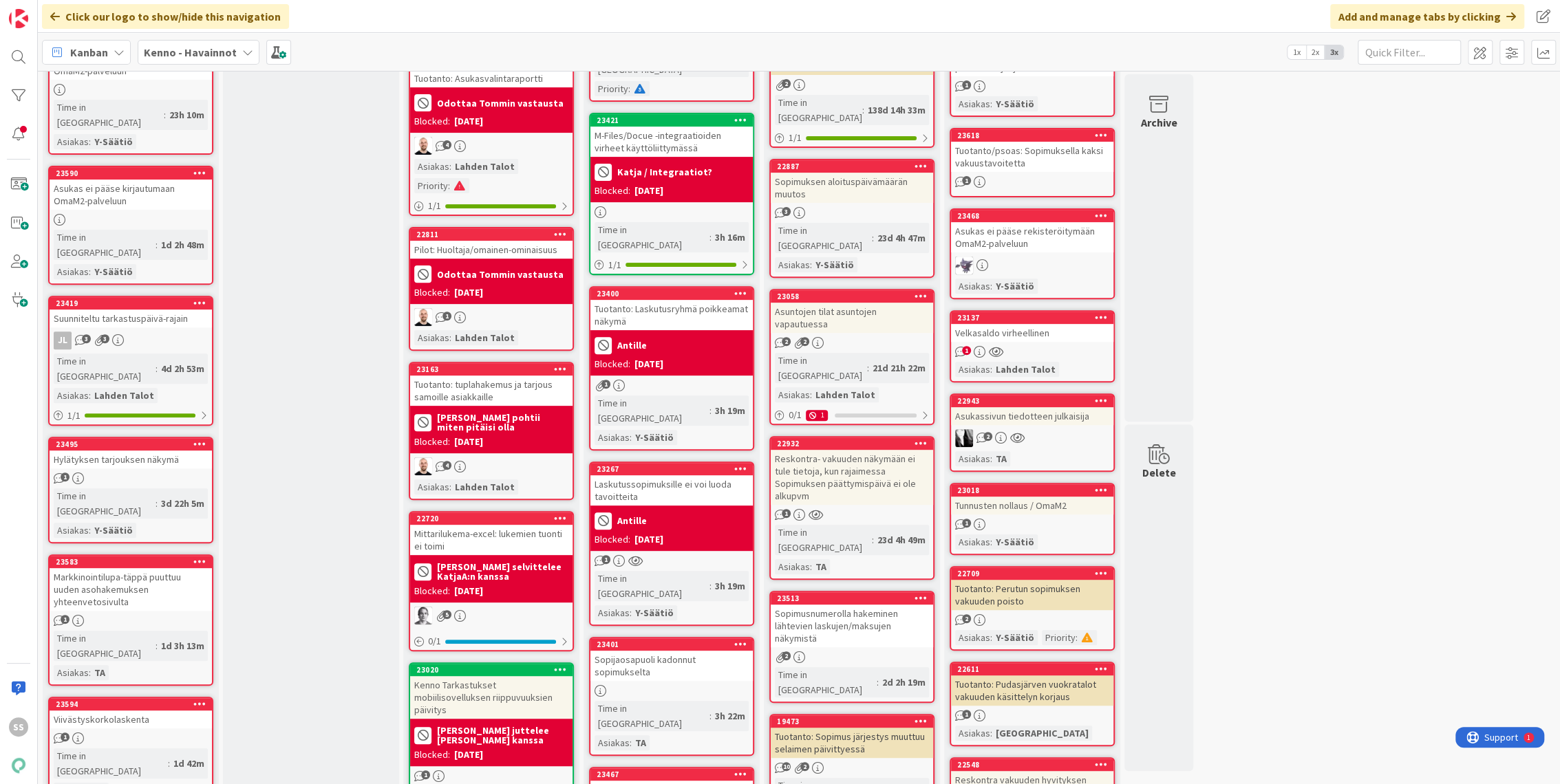
click at [1061, 429] on div "2" at bounding box center [1033, 438] width 163 height 17
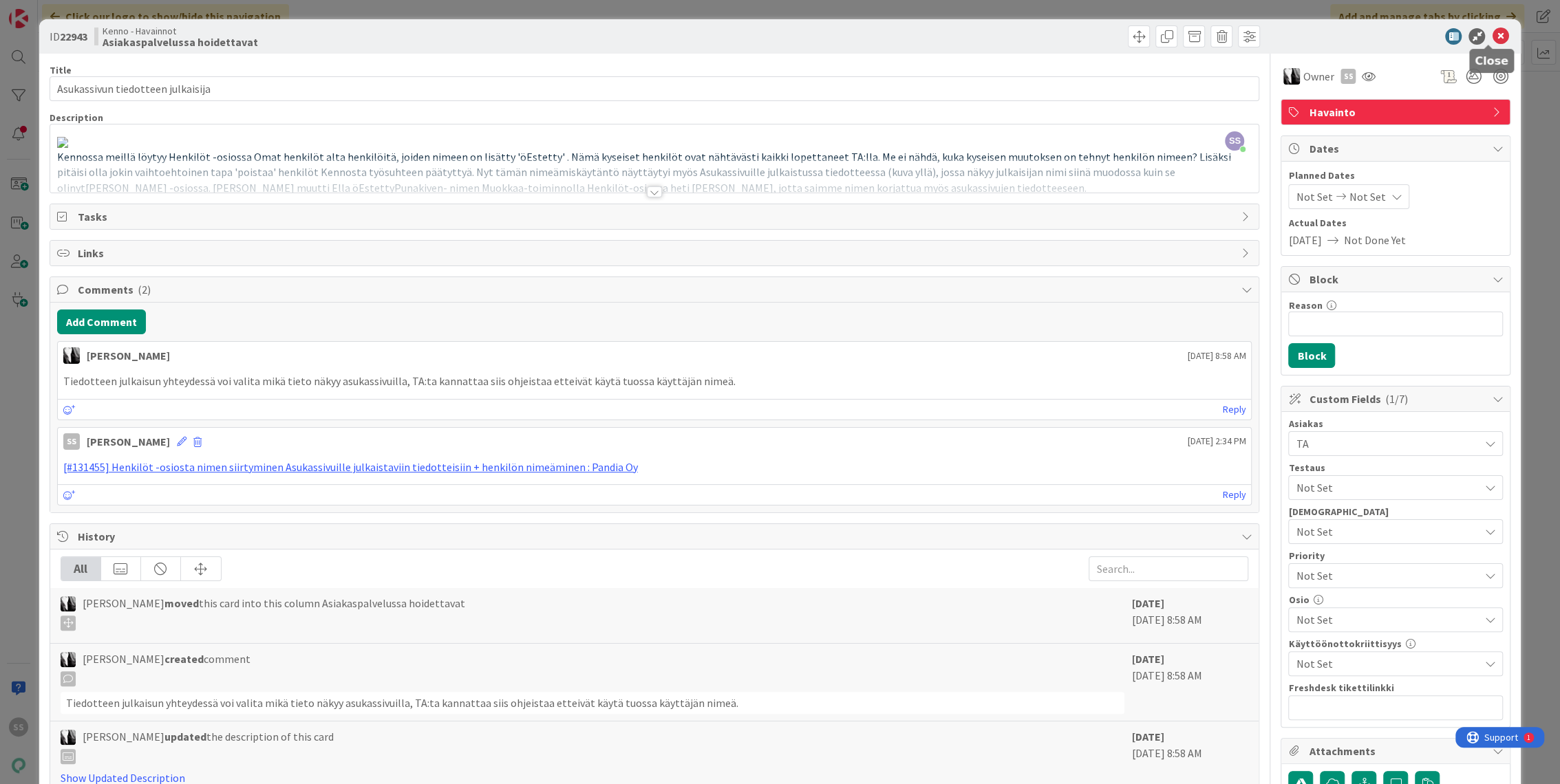
click at [1492, 40] on icon at bounding box center [1500, 36] width 17 height 17
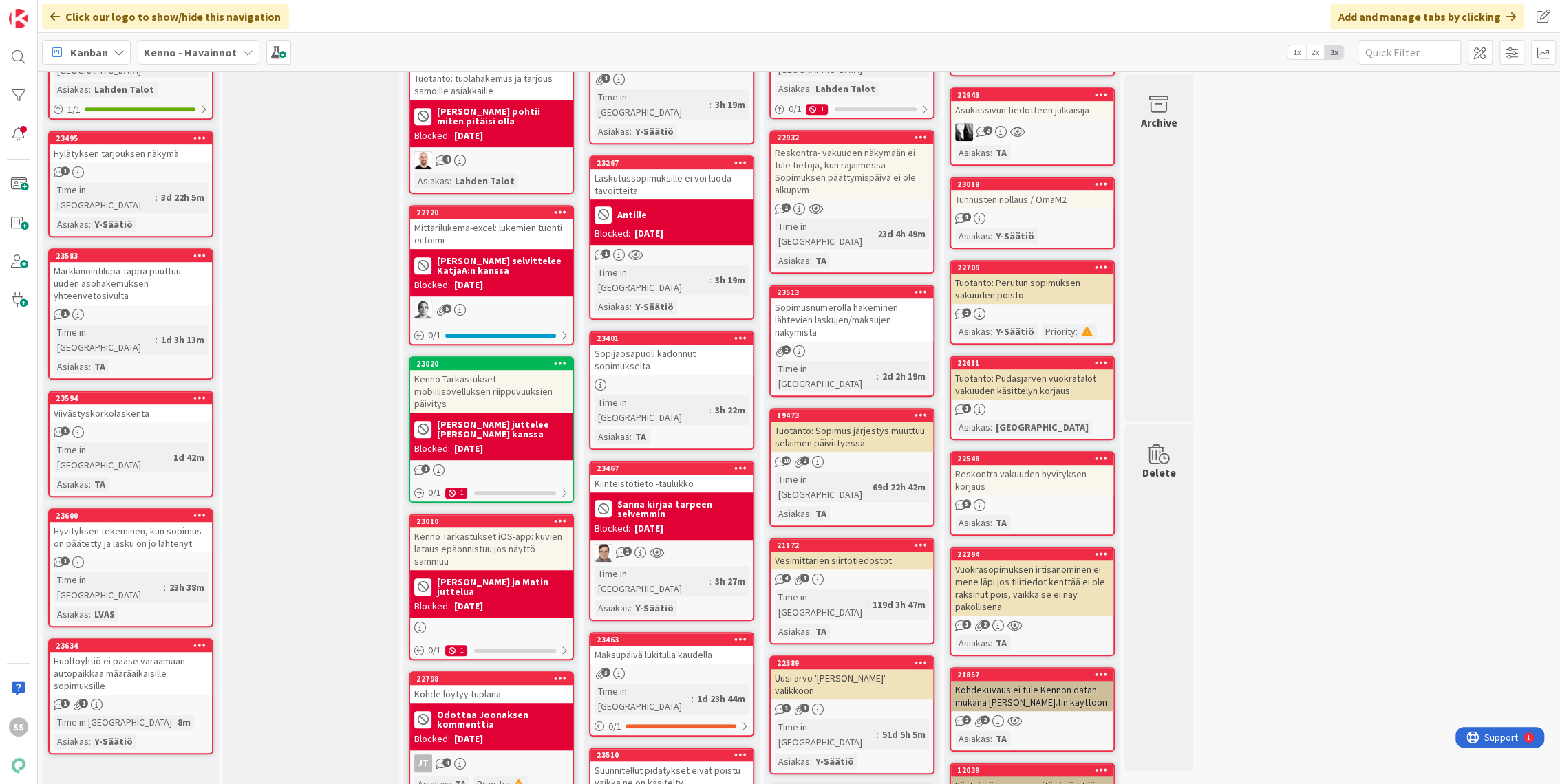
scroll to position [382, 0]
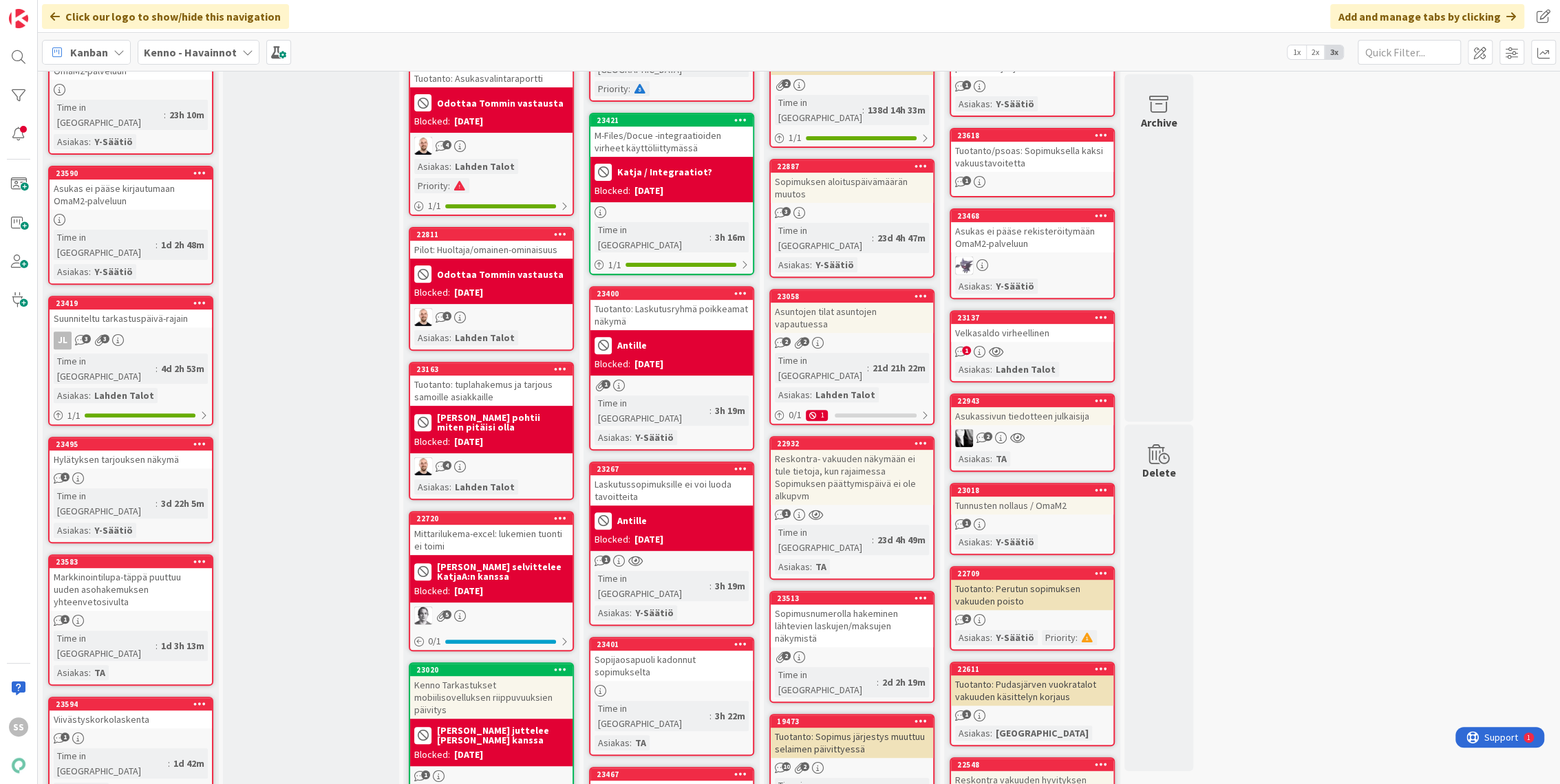
click at [1052, 346] on div "1" at bounding box center [1033, 351] width 163 height 11
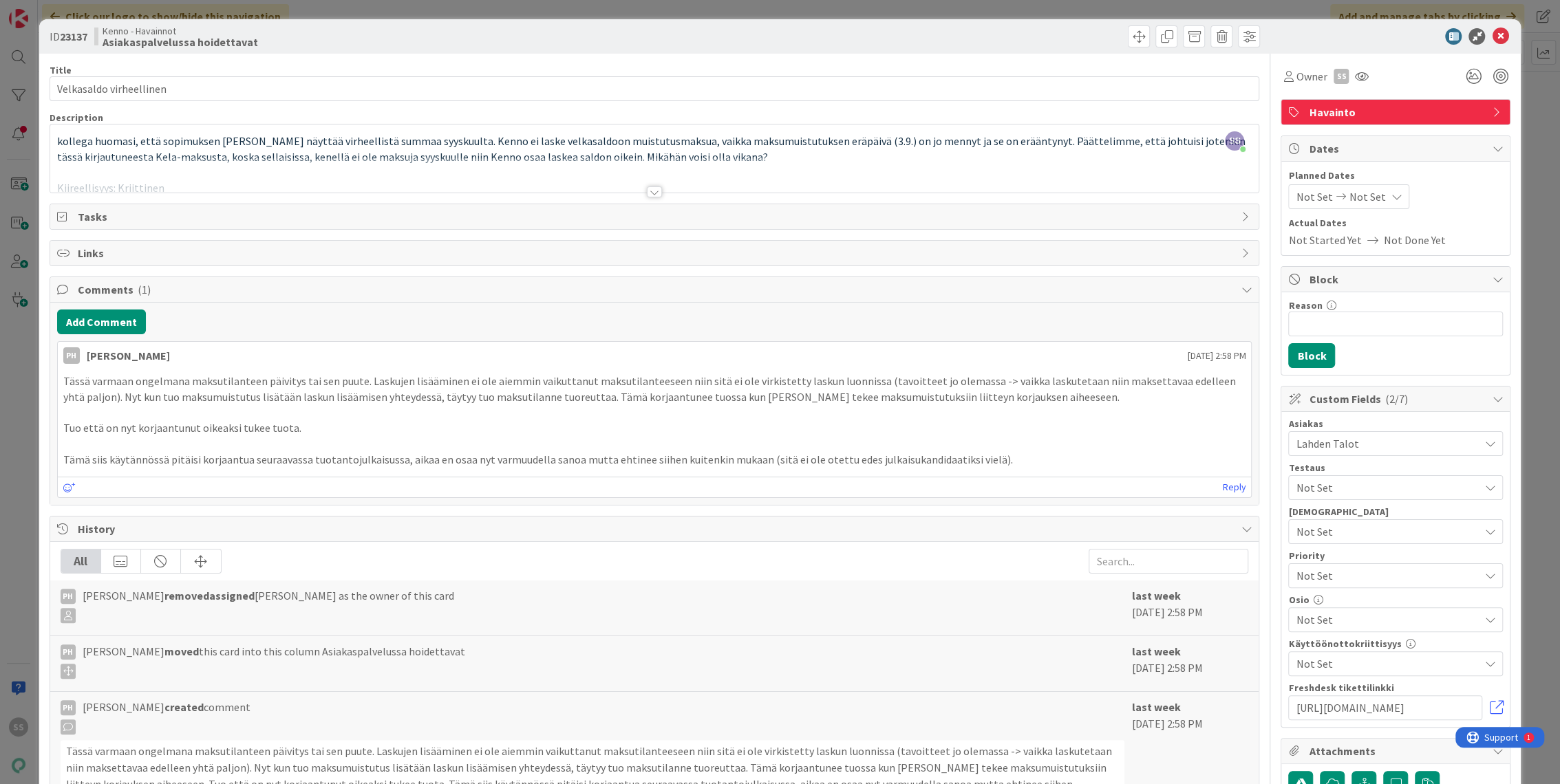
scroll to position [299, 0]
click at [651, 188] on div at bounding box center [654, 191] width 15 height 11
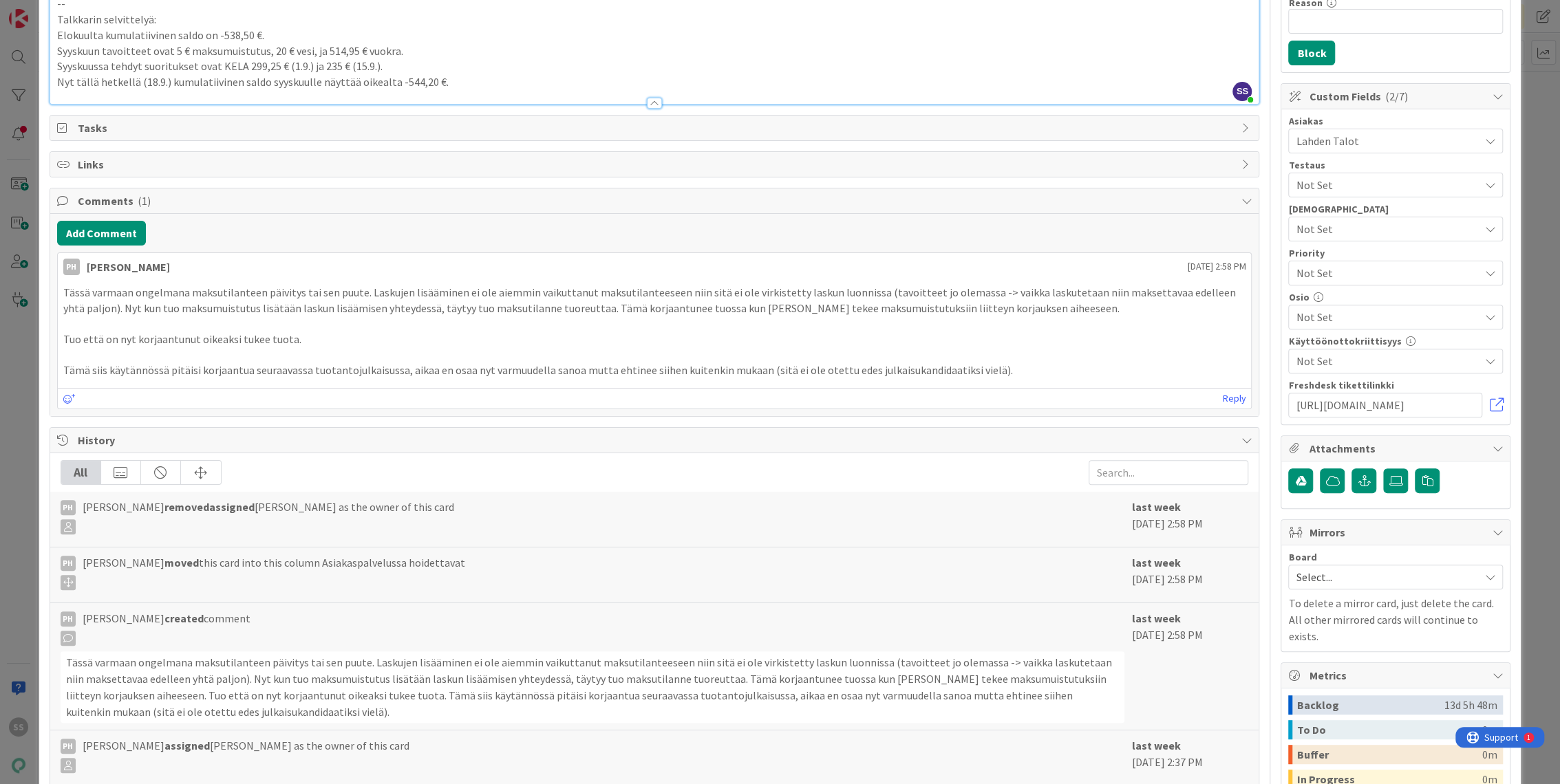
scroll to position [223, 0]
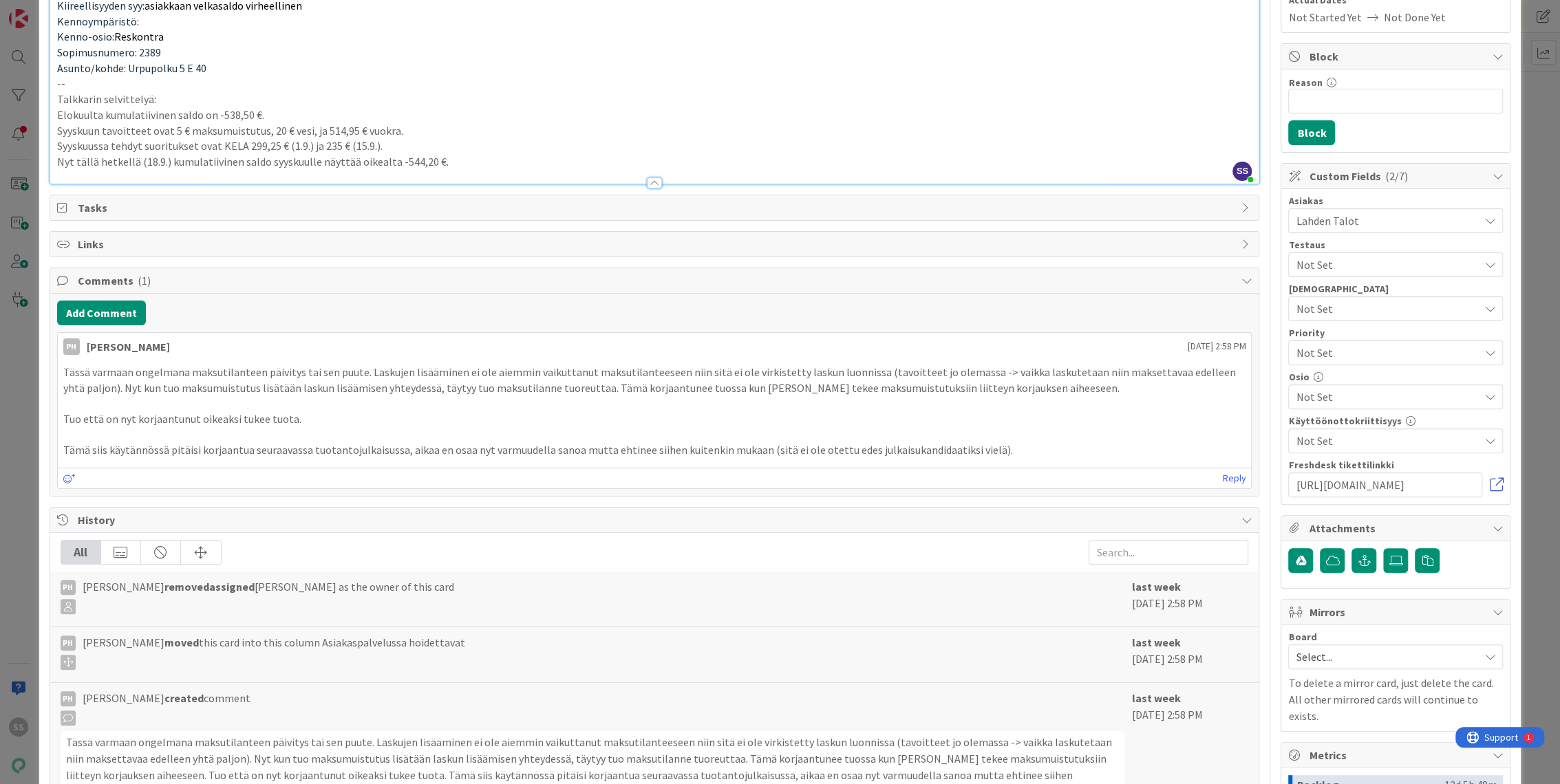
click at [1489, 486] on link at bounding box center [1496, 485] width 14 height 14
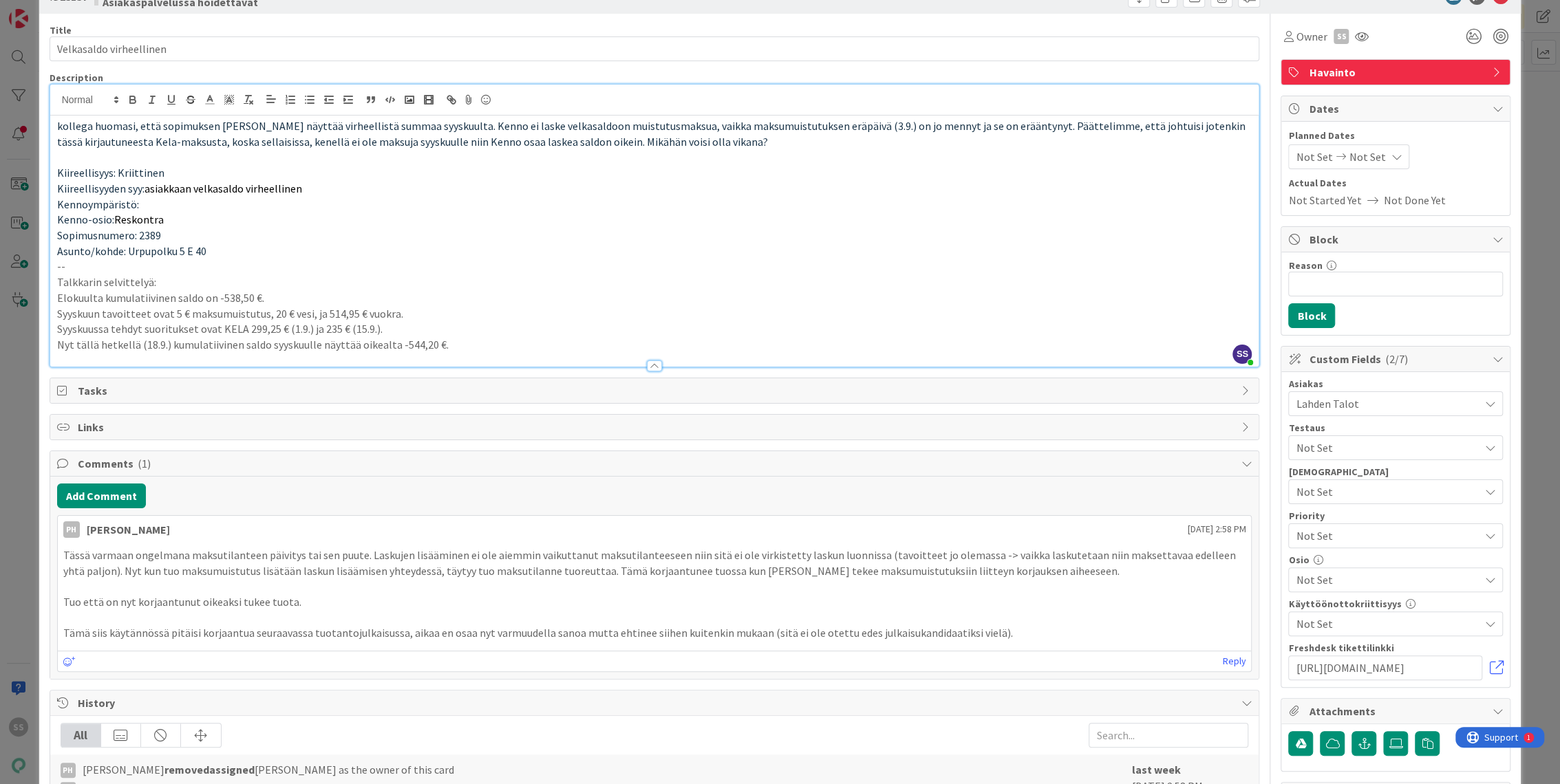
scroll to position [76, 0]
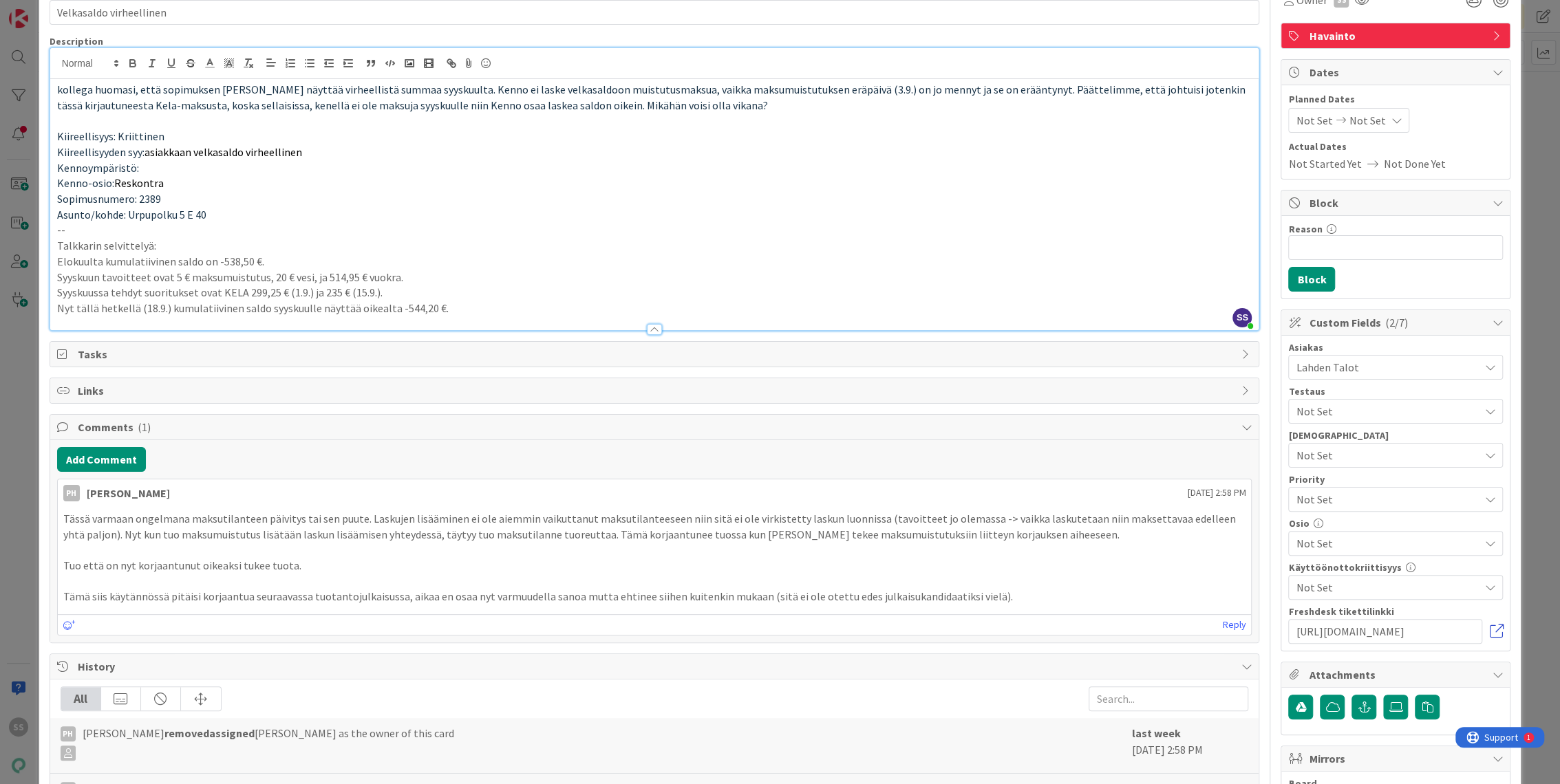
click at [1489, 631] on link at bounding box center [1496, 632] width 14 height 14
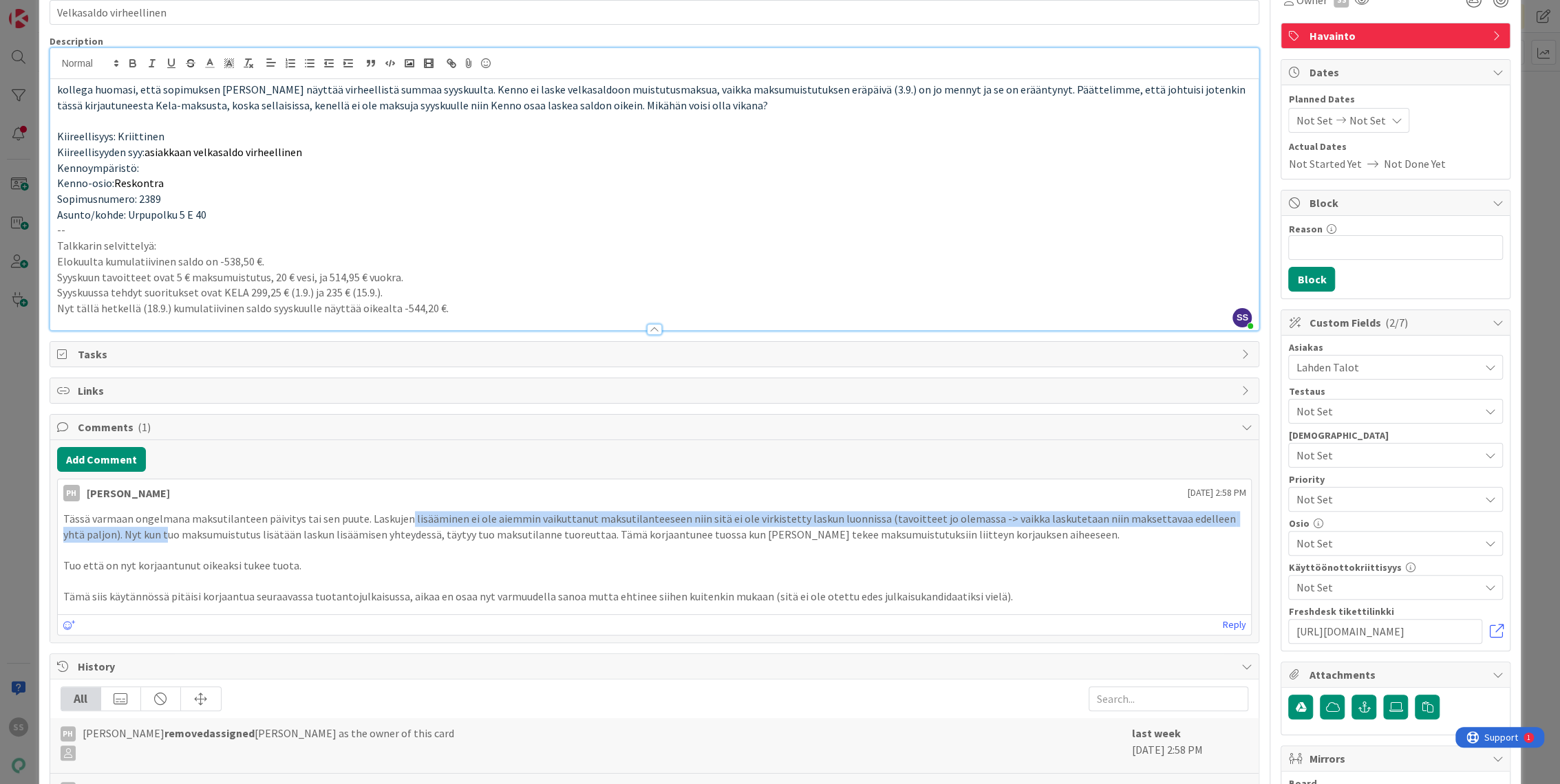
drag, startPoint x: 147, startPoint y: 524, endPoint x: 402, endPoint y: 522, distance: 255.0
click at [402, 522] on p "Tässä varmaan ongelmana maksutilanteen päivitys tai sen puute. Laskujen lisäämi…" at bounding box center [654, 526] width 1183 height 31
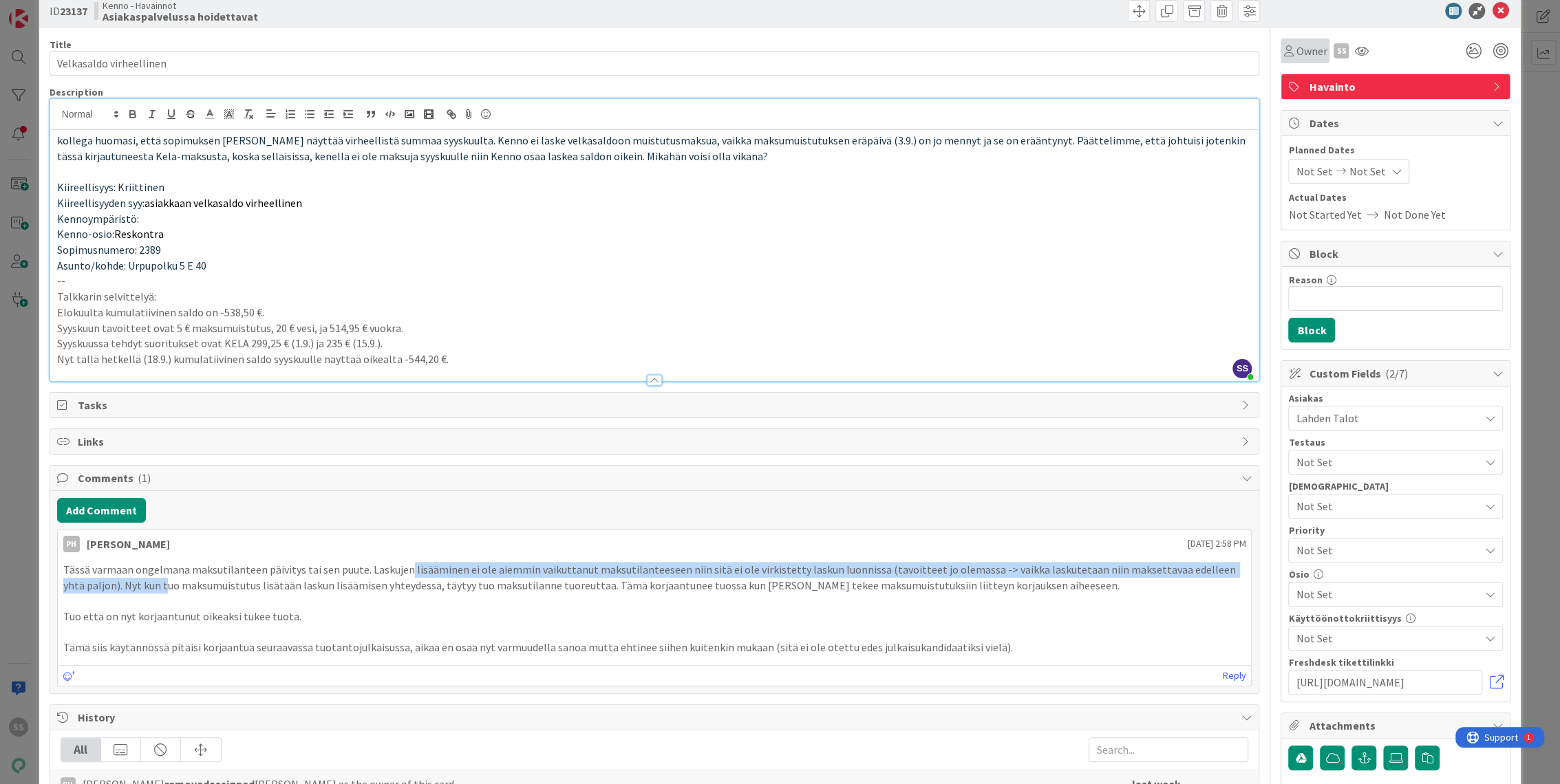
scroll to position [0, 0]
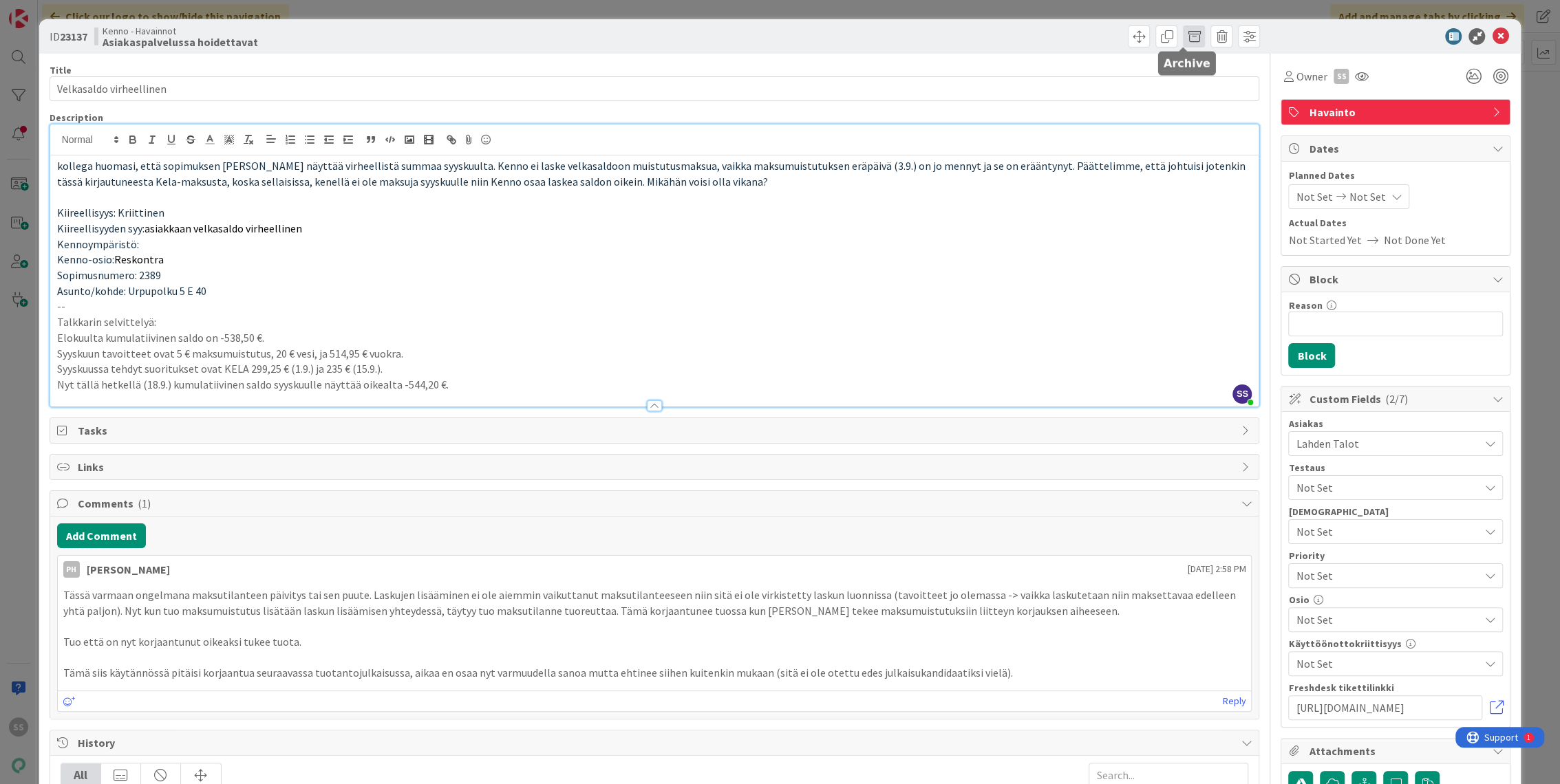
click at [1183, 34] on span at bounding box center [1194, 36] width 22 height 22
click at [1198, 102] on button "Archive" at bounding box center [1217, 101] width 54 height 24
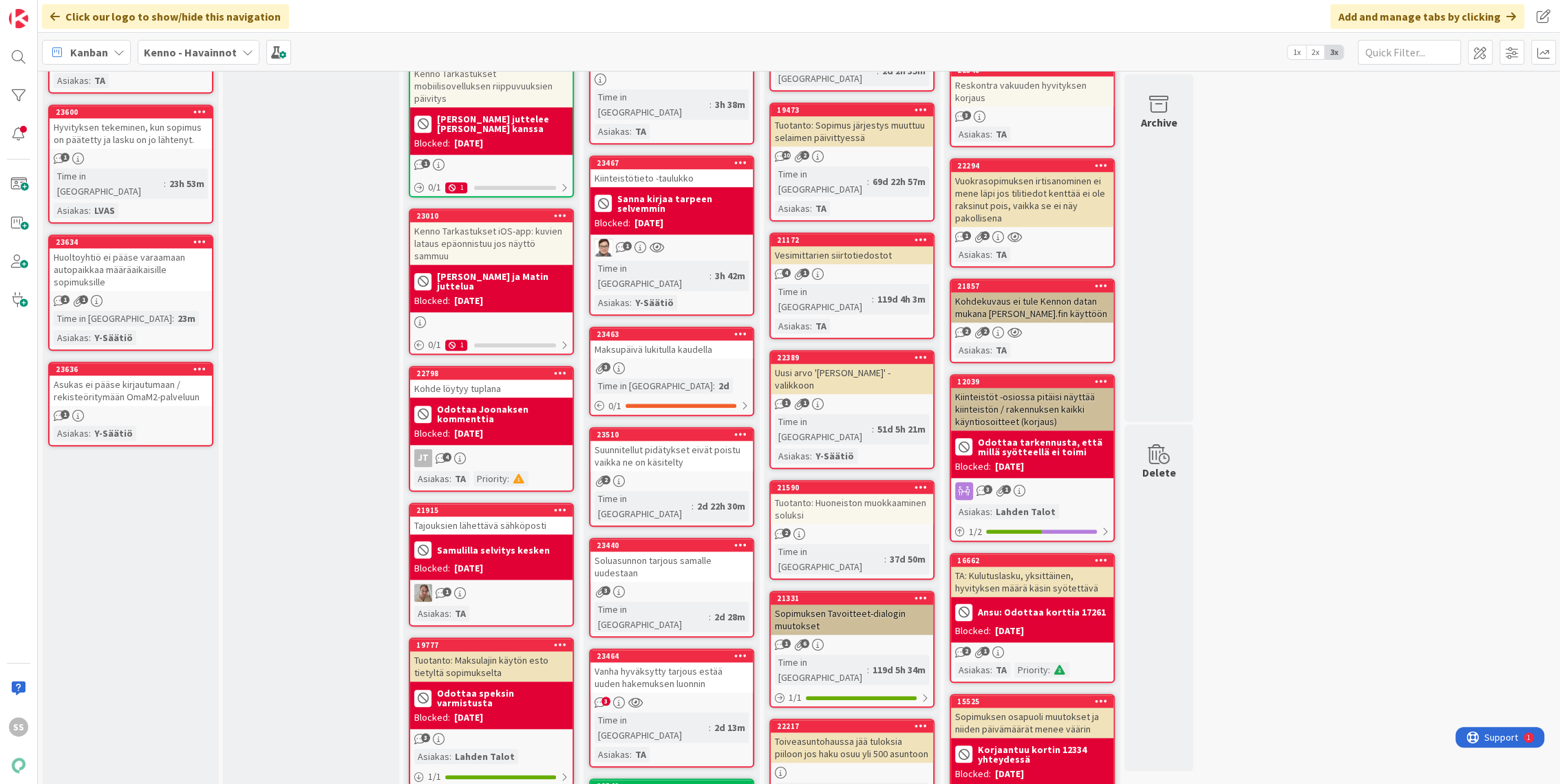
scroll to position [1070, 0]
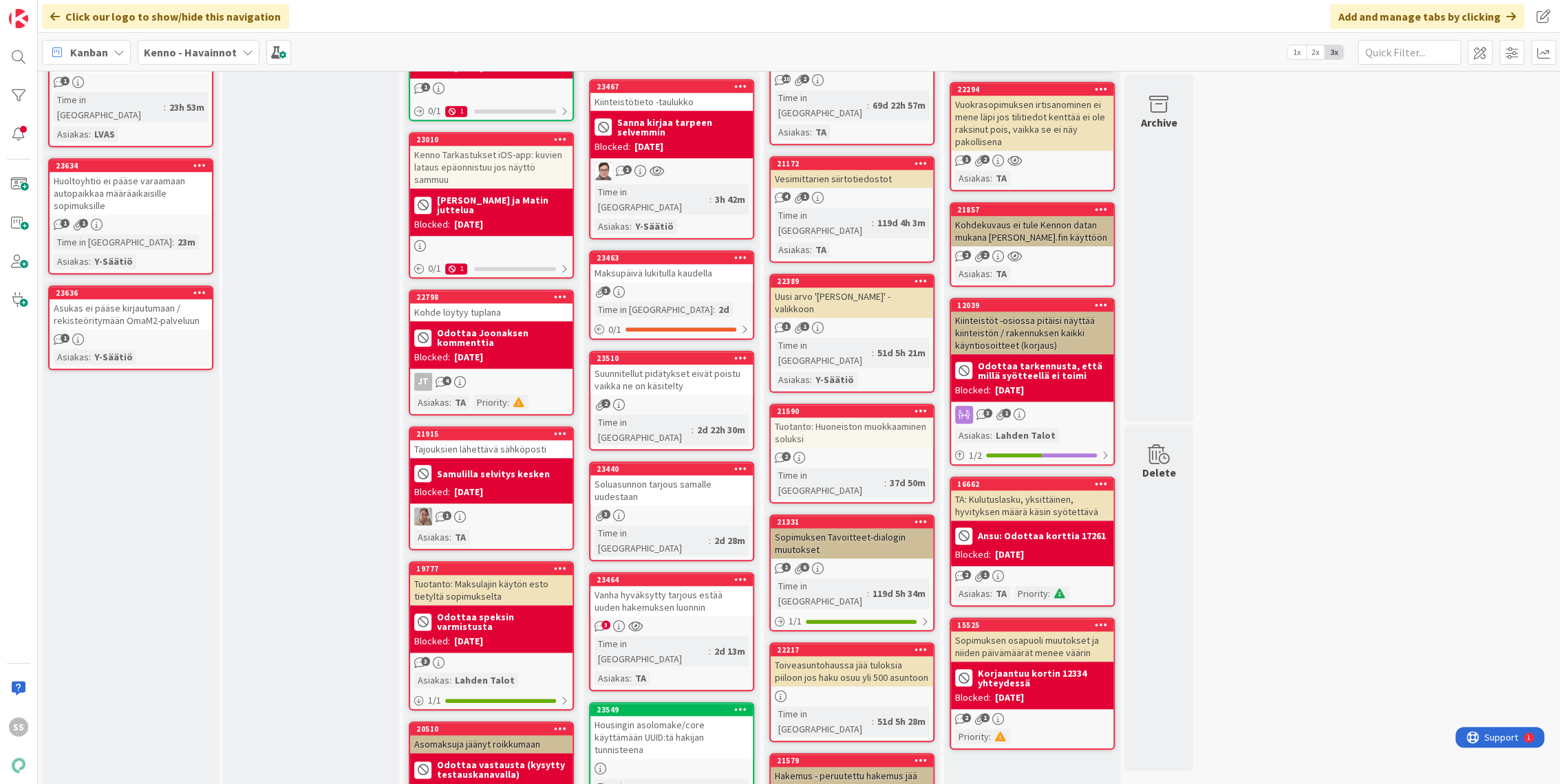
click at [1064, 231] on div "Kohdekuvaus ei tule Kennon datan mukana [PERSON_NAME].fin käyttöön" at bounding box center [1033, 231] width 163 height 31
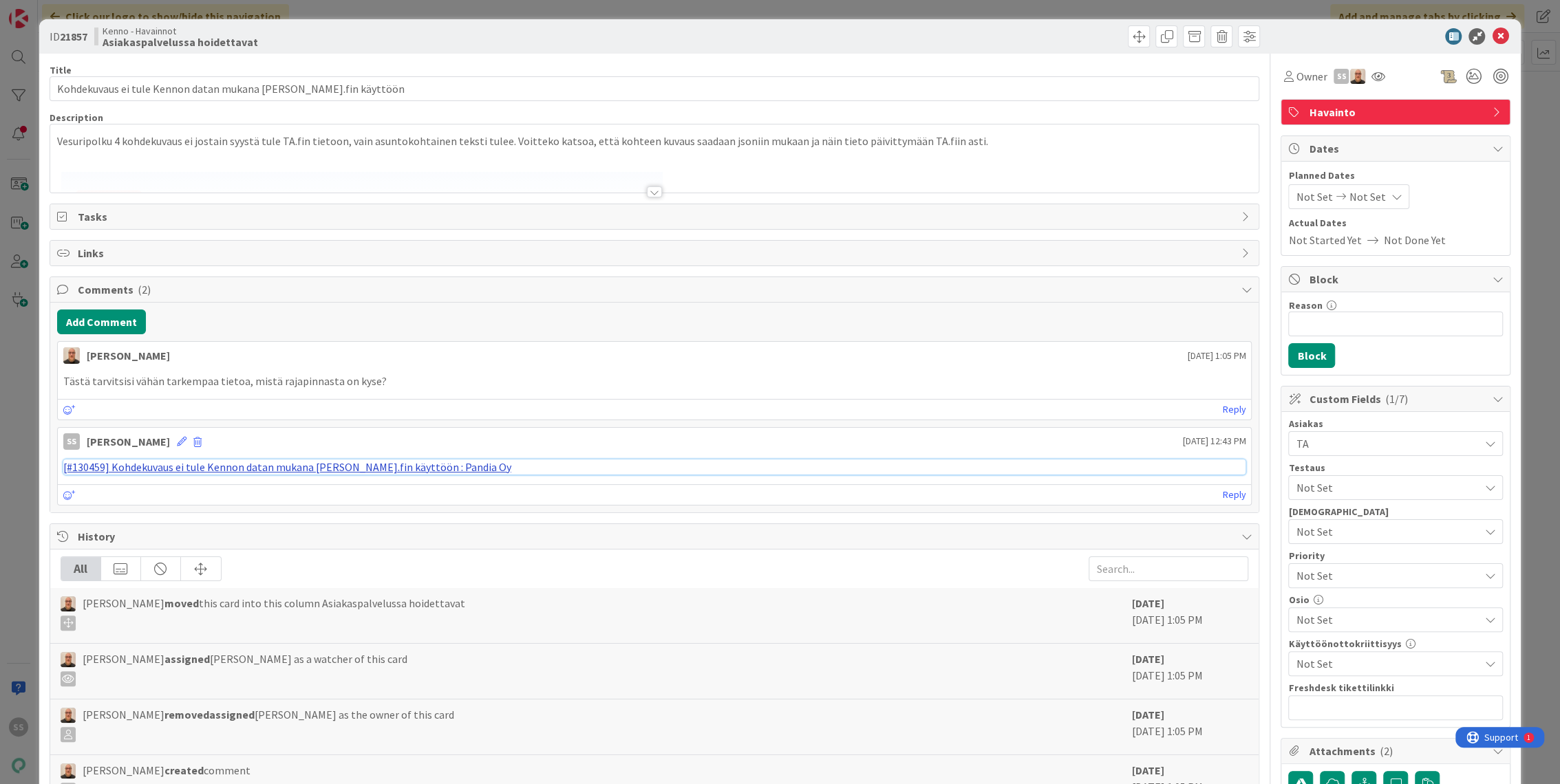
click at [386, 468] on link "[#130459] Kohdekuvaus ei tule Kennon datan mukana Ta.fin käyttöön : Pandia Oy" at bounding box center [287, 467] width 448 height 14
click at [1183, 38] on span at bounding box center [1194, 36] width 22 height 22
click at [1206, 104] on button "Archive" at bounding box center [1217, 101] width 54 height 24
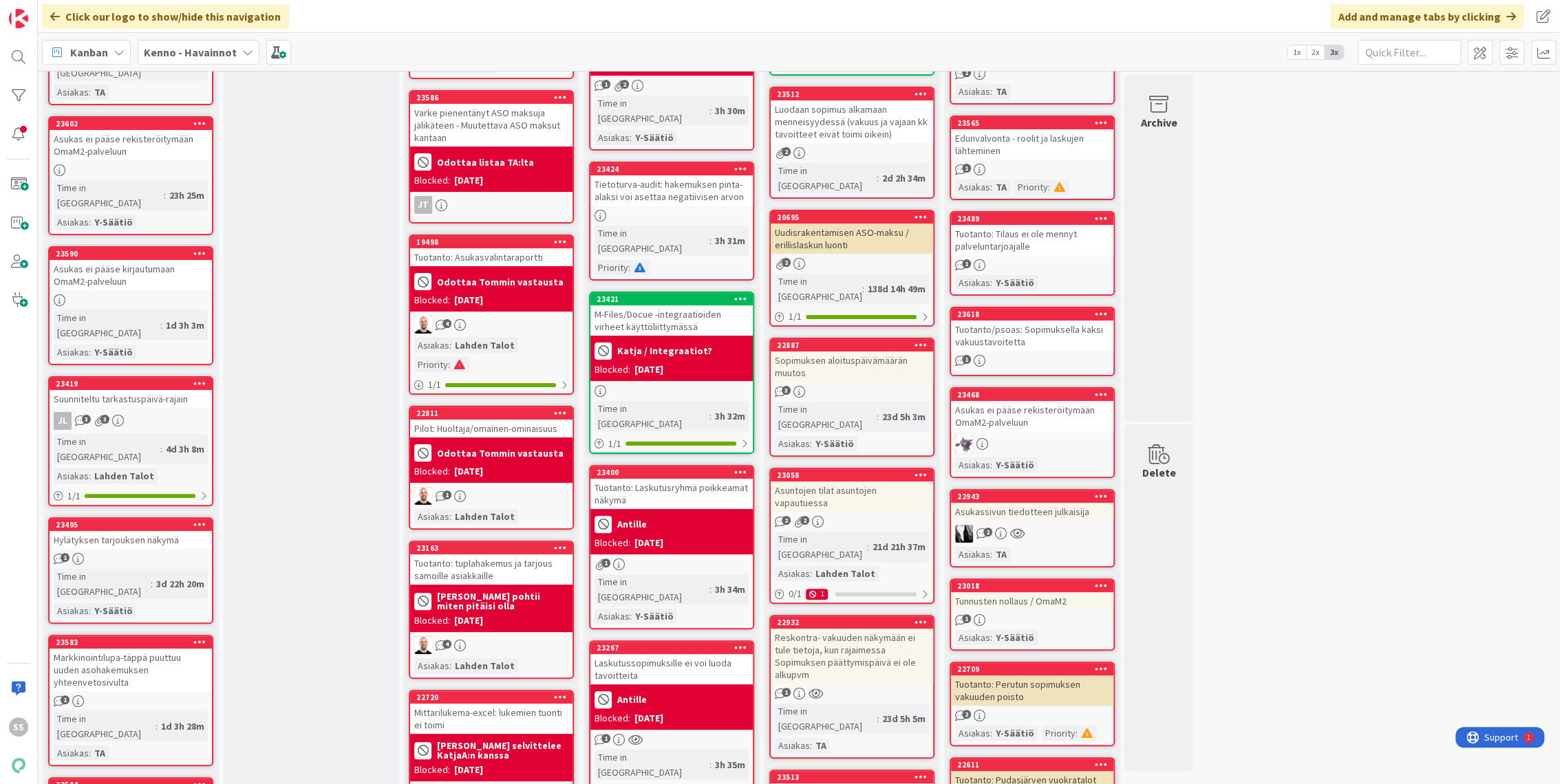
scroll to position [229, 0]
